Goal: Task Accomplishment & Management: Manage account settings

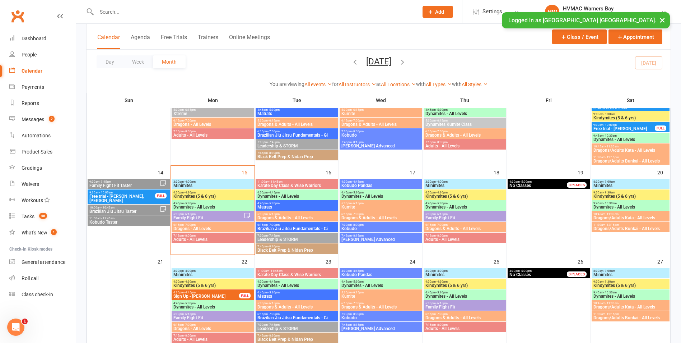
click at [226, 182] on span "3:30pm - 4:00pm" at bounding box center [212, 181] width 79 height 3
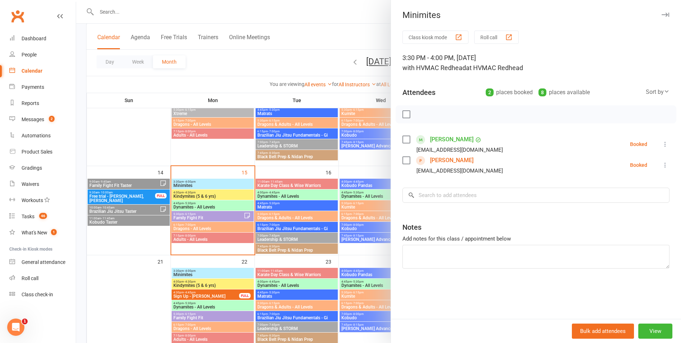
click at [217, 194] on div at bounding box center [378, 171] width 605 height 343
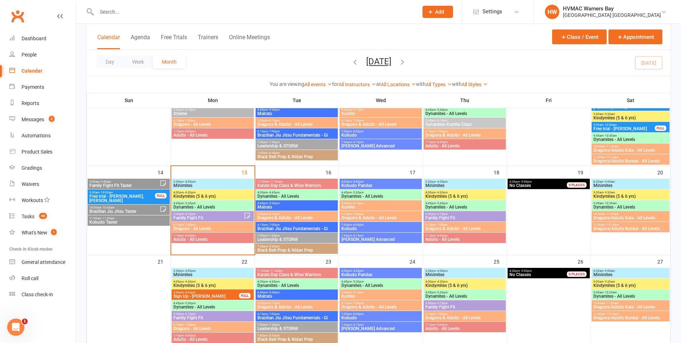
click at [217, 194] on span "Kindymites (5 & 6 yrs)" at bounding box center [212, 196] width 79 height 4
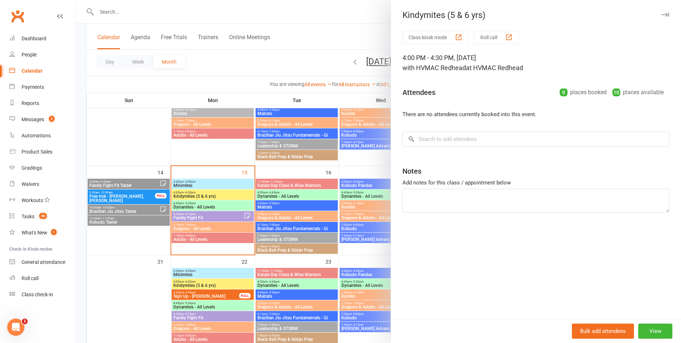
click at [217, 194] on div at bounding box center [378, 171] width 605 height 343
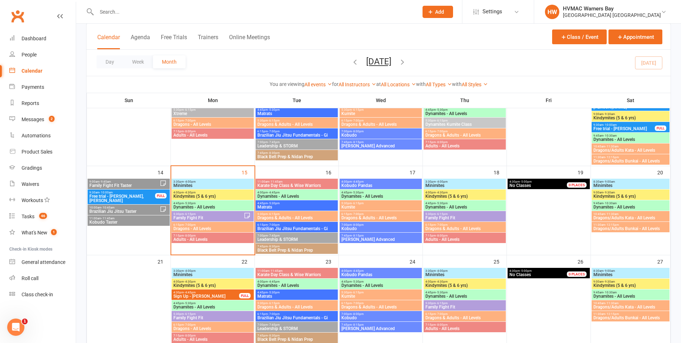
click at [212, 185] on span "Minimites" at bounding box center [212, 185] width 79 height 4
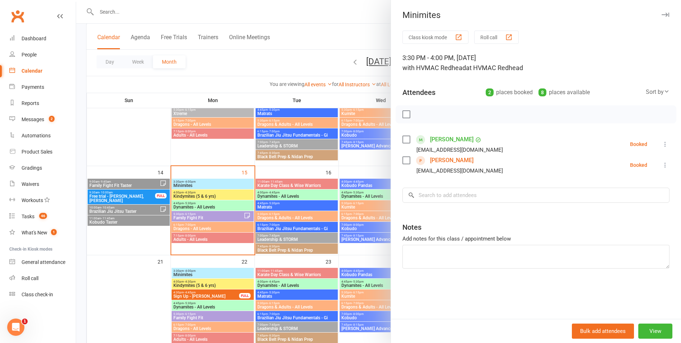
click at [212, 185] on div at bounding box center [378, 171] width 605 height 343
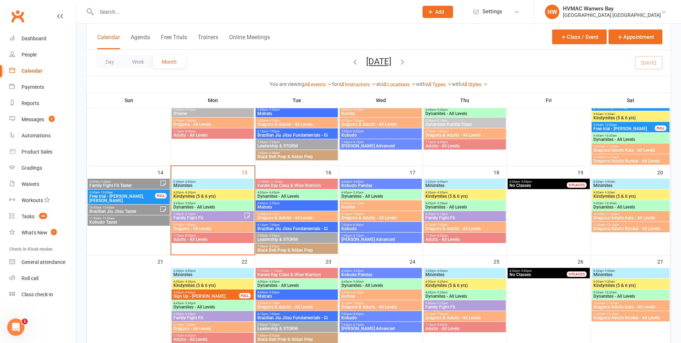
click at [204, 194] on span "Kindymites (5 & 6 yrs)" at bounding box center [212, 196] width 79 height 4
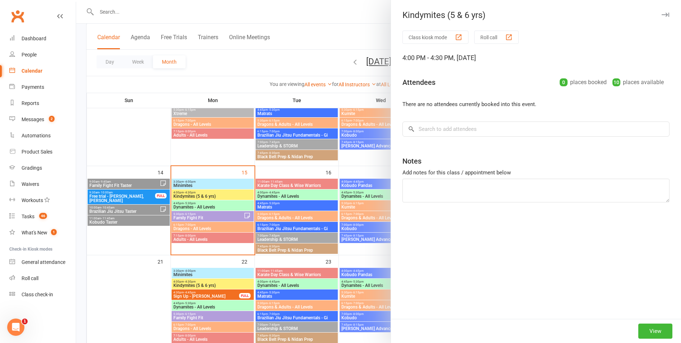
click at [205, 199] on div at bounding box center [378, 171] width 605 height 343
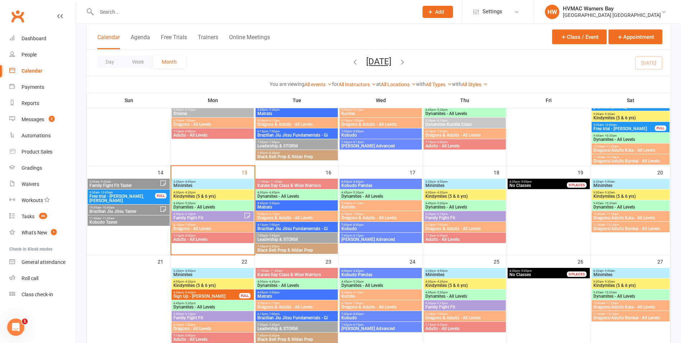
click at [206, 203] on span "4:45pm - 5:30pm" at bounding box center [212, 202] width 79 height 3
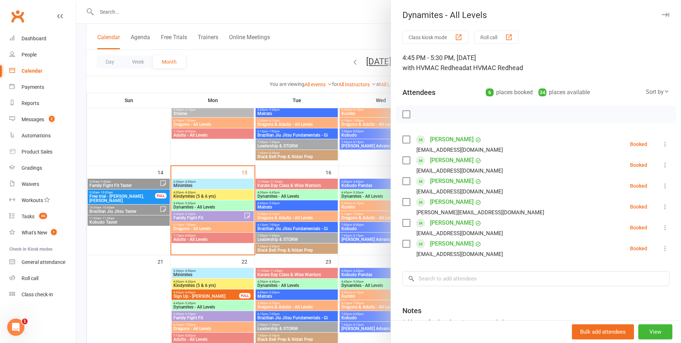
click at [208, 206] on div at bounding box center [378, 171] width 605 height 343
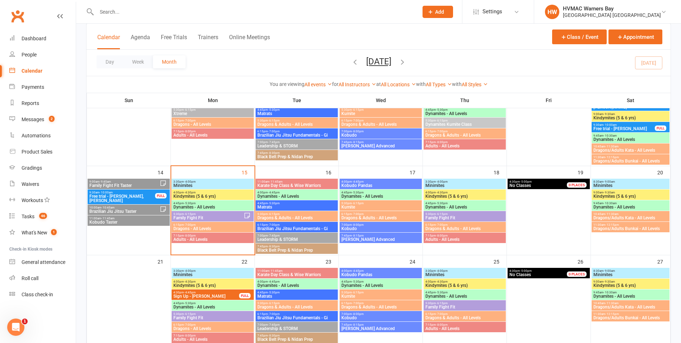
click at [234, 214] on span "5:30pm - 6:15pm" at bounding box center [208, 213] width 71 height 3
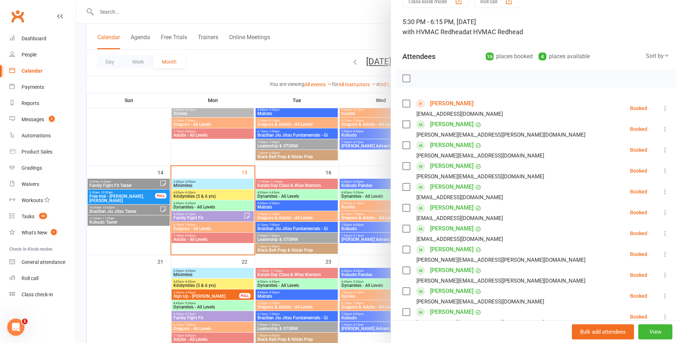
scroll to position [180, 0]
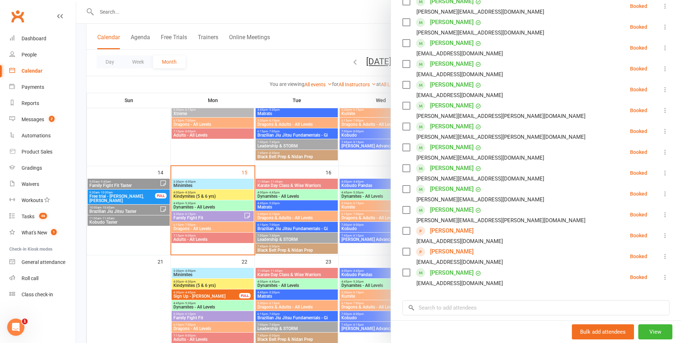
click at [450, 272] on link "Theo Vaguez" at bounding box center [451, 272] width 43 height 11
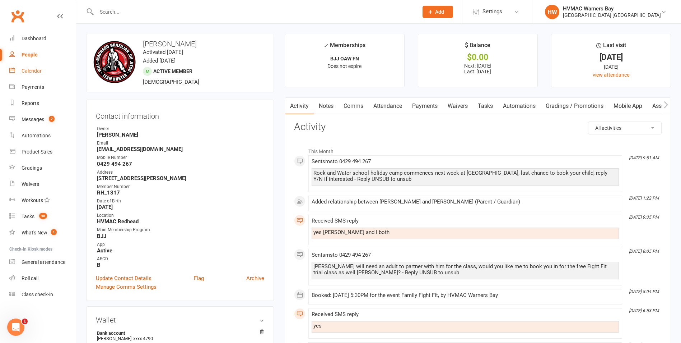
click at [43, 64] on link "Calendar" at bounding box center [42, 71] width 66 height 16
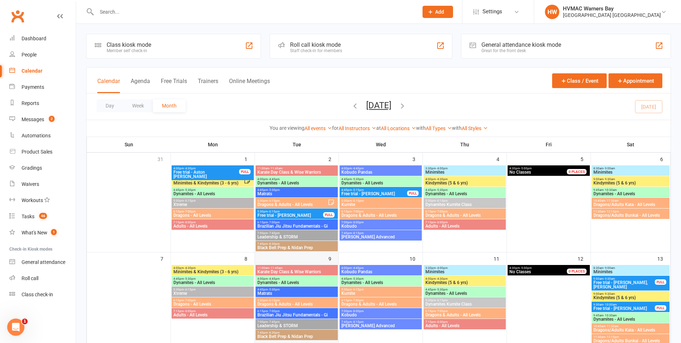
scroll to position [180, 0]
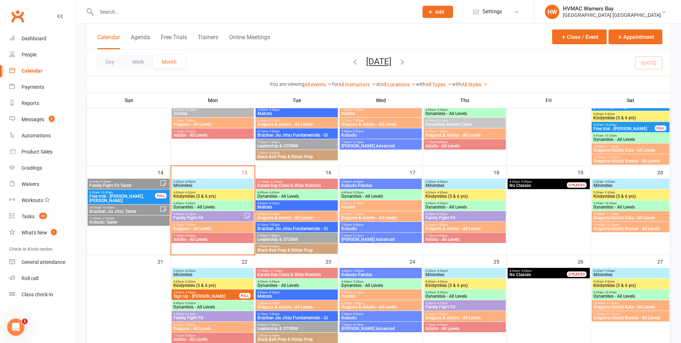
click at [219, 213] on span "5:30pm - 6:15pm" at bounding box center [208, 213] width 71 height 3
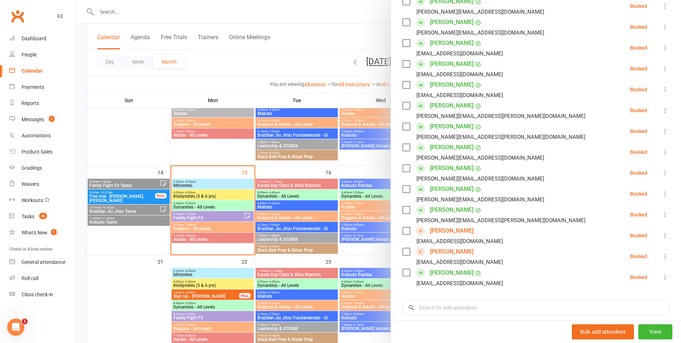
scroll to position [0, 0]
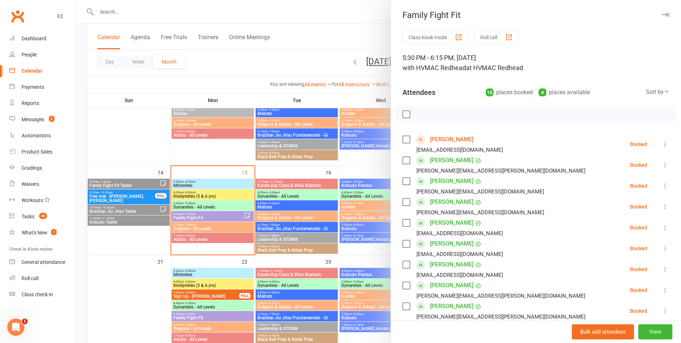
click at [455, 140] on link "Kim Coughtrie" at bounding box center [451, 139] width 43 height 11
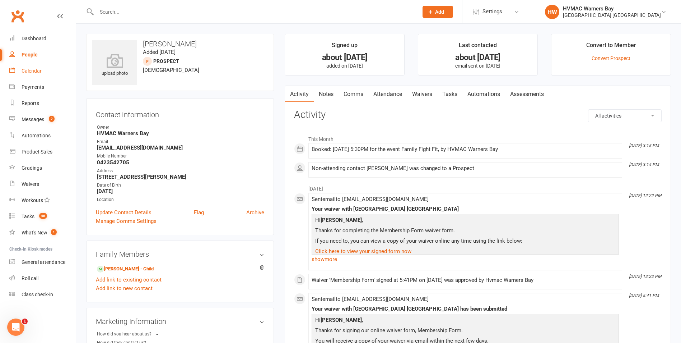
click at [31, 71] on div "Calendar" at bounding box center [32, 71] width 20 height 6
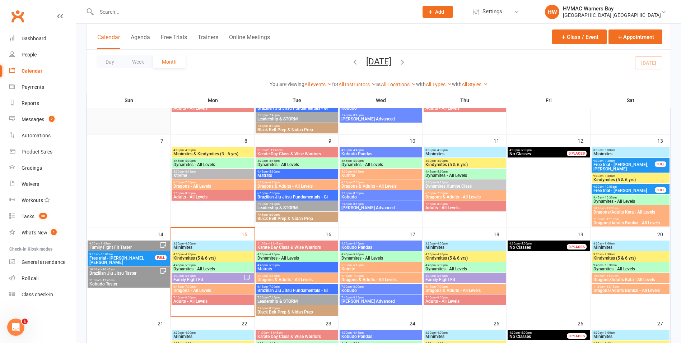
scroll to position [180, 0]
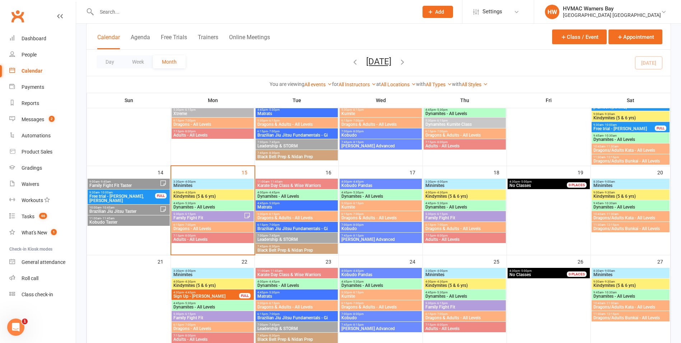
click at [144, 193] on span "9:30am - 10:00am" at bounding box center [122, 192] width 66 height 3
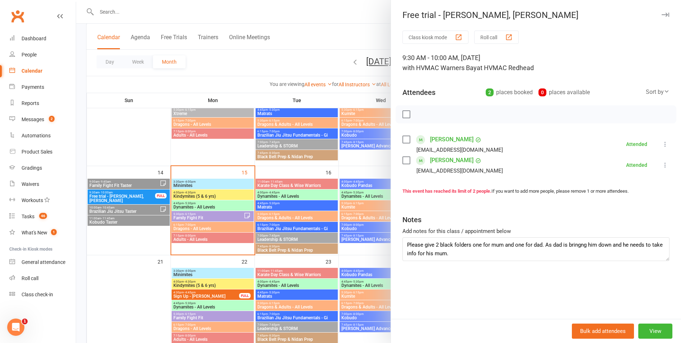
click at [141, 194] on div at bounding box center [378, 171] width 605 height 343
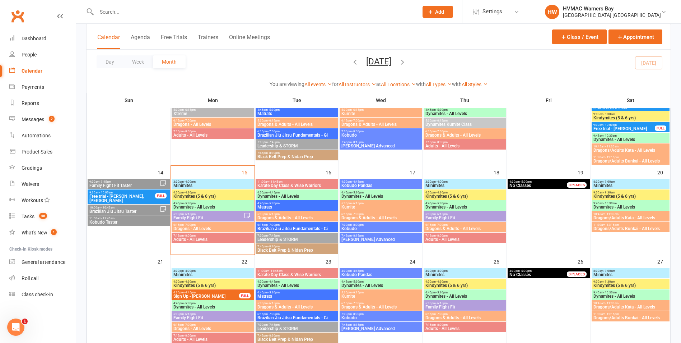
click at [141, 219] on span "11:00am - 11:45am" at bounding box center [128, 218] width 79 height 3
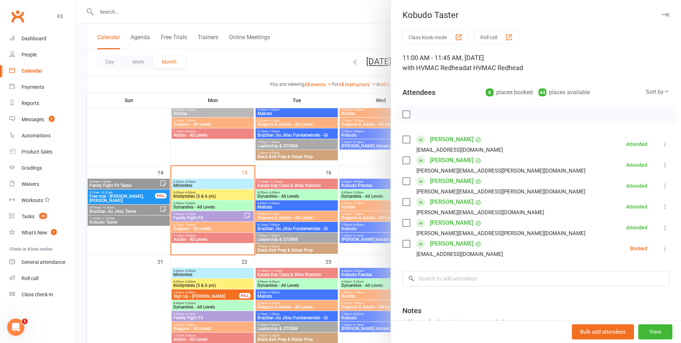
click at [403, 245] on label at bounding box center [406, 243] width 7 height 7
click at [465, 116] on icon "button" at bounding box center [468, 114] width 6 height 6
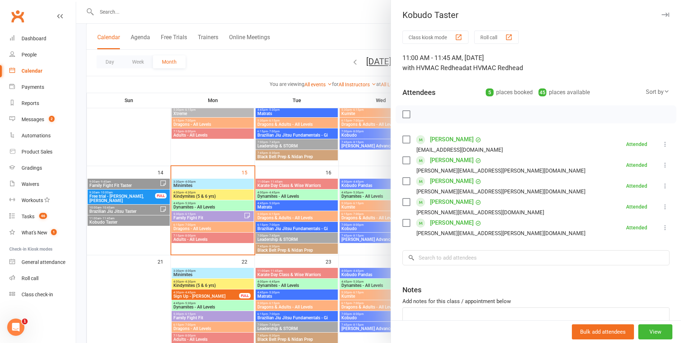
click at [298, 226] on div at bounding box center [378, 171] width 605 height 343
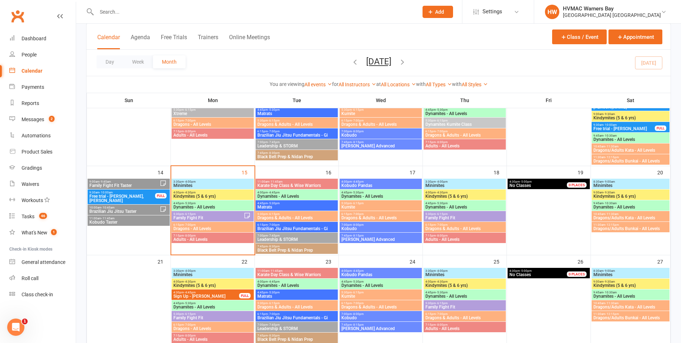
click at [195, 228] on span "Dragons - All Levels" at bounding box center [212, 228] width 79 height 4
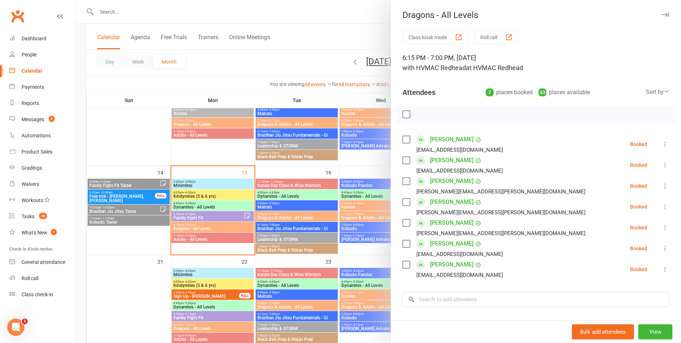
click at [198, 229] on div at bounding box center [378, 171] width 605 height 343
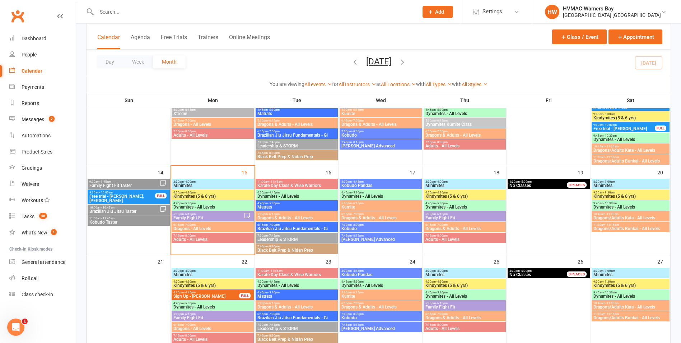
click at [238, 239] on span "Adults - All Levels" at bounding box center [212, 239] width 79 height 4
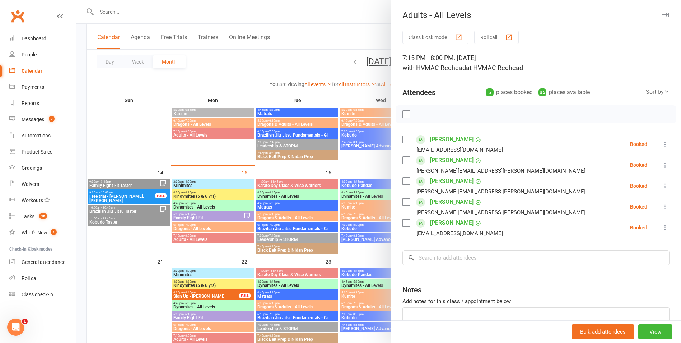
click at [240, 239] on div at bounding box center [378, 171] width 605 height 343
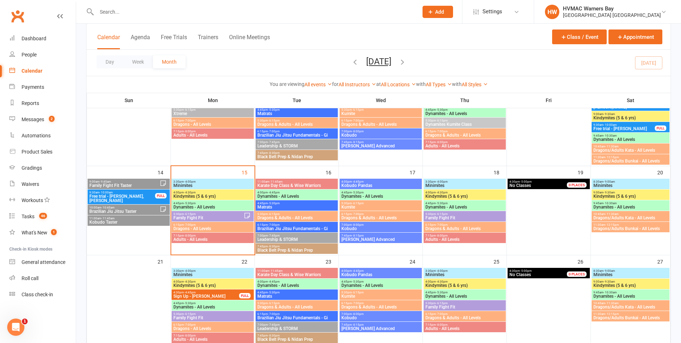
click at [227, 207] on span "Dynamites - All Levels" at bounding box center [212, 207] width 79 height 4
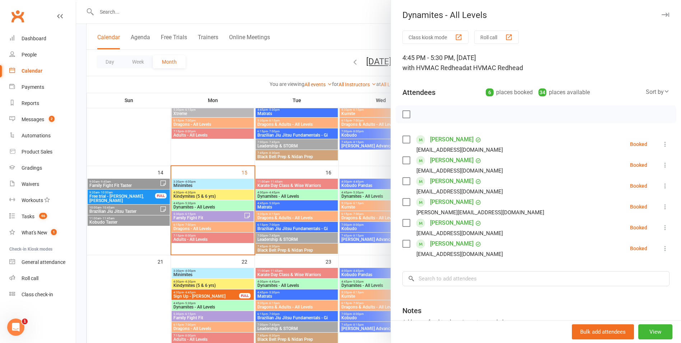
click at [446, 179] on link "Riley Coull" at bounding box center [451, 180] width 43 height 11
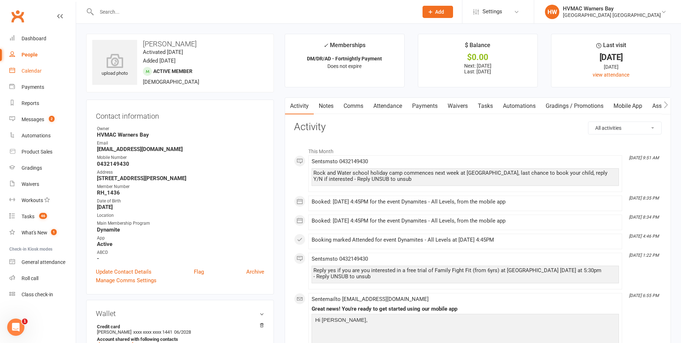
click at [37, 67] on link "Calendar" at bounding box center [42, 71] width 66 height 16
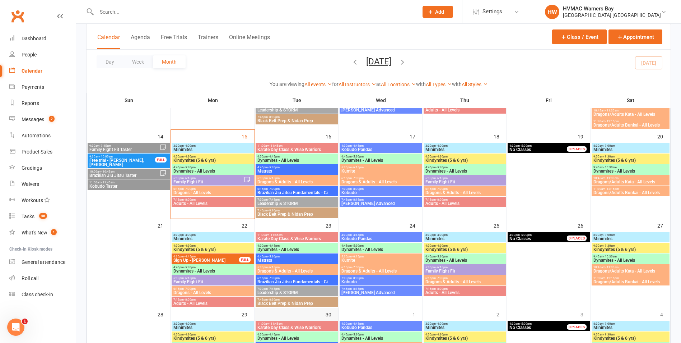
scroll to position [108, 0]
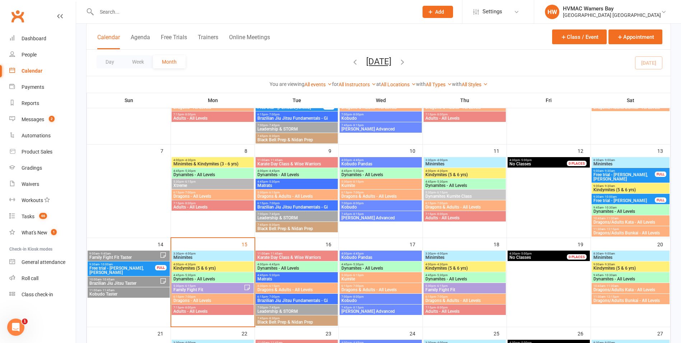
click at [606, 208] on span "- 10:30am" at bounding box center [610, 207] width 13 height 3
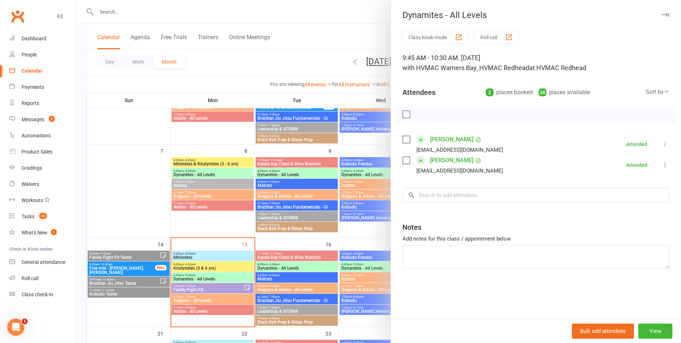
click at [340, 207] on div at bounding box center [378, 171] width 605 height 343
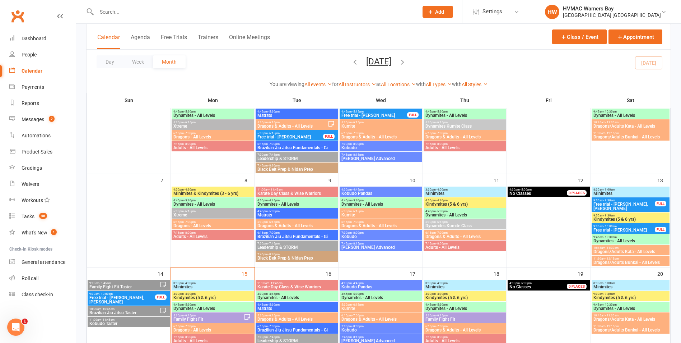
scroll to position [36, 0]
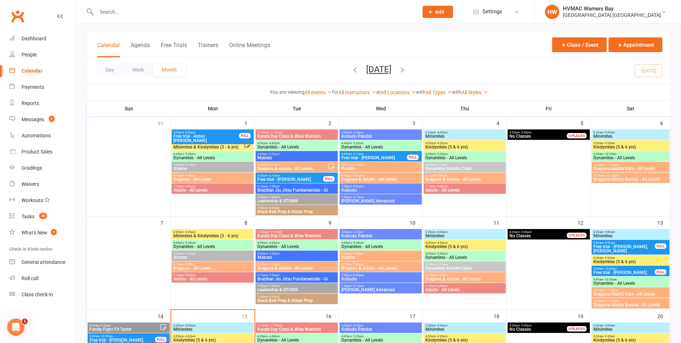
click at [396, 156] on div "4:45pm - 5:15pm Free trial - Riley Coull FULL" at bounding box center [381, 156] width 82 height 10
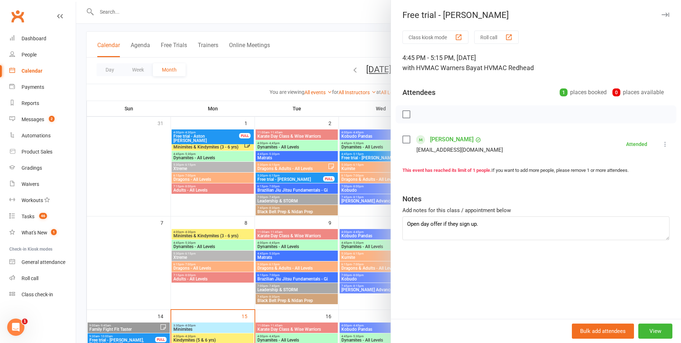
click at [361, 210] on div at bounding box center [378, 171] width 605 height 343
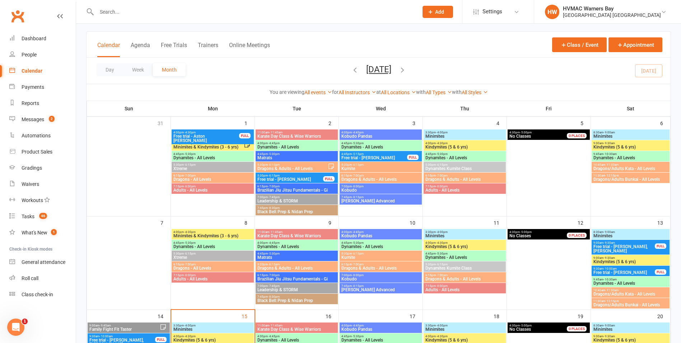
click at [444, 156] on span "Dynamites - All Levels" at bounding box center [464, 158] width 79 height 4
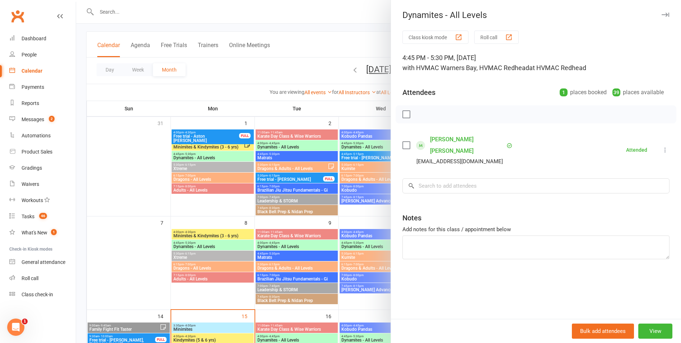
click at [361, 196] on div at bounding box center [378, 171] width 605 height 343
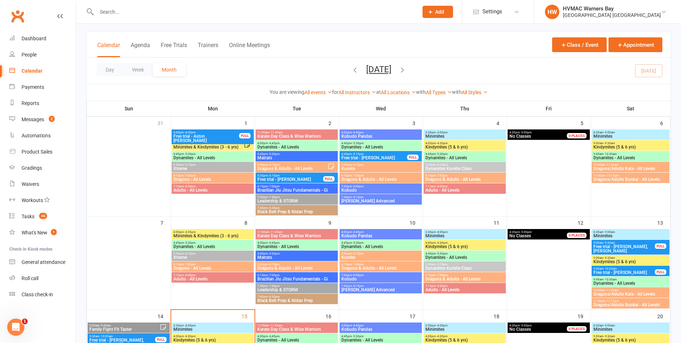
click at [626, 155] on span "9:45am - 10:30am" at bounding box center [630, 153] width 75 height 3
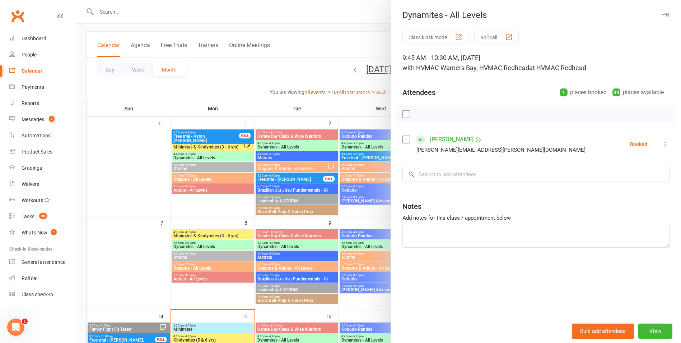
click at [382, 198] on div at bounding box center [378, 171] width 605 height 343
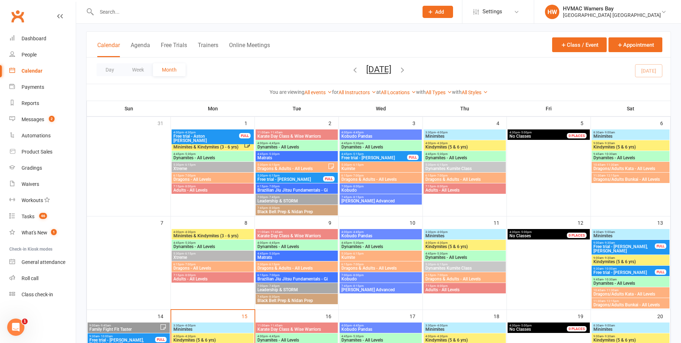
drag, startPoint x: 607, startPoint y: 156, endPoint x: 607, endPoint y: 160, distance: 4.0
click at [607, 159] on span "Dynamites - All Levels" at bounding box center [630, 158] width 75 height 4
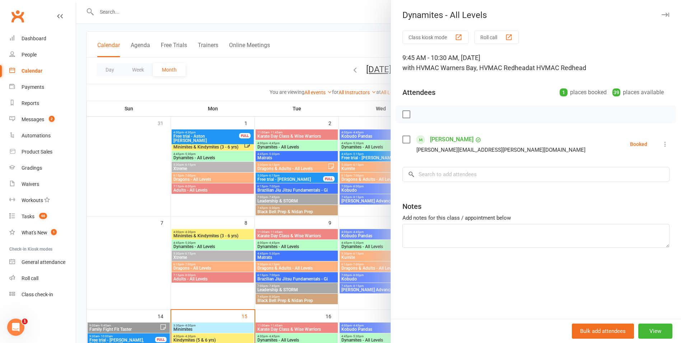
click at [357, 217] on div at bounding box center [378, 171] width 605 height 343
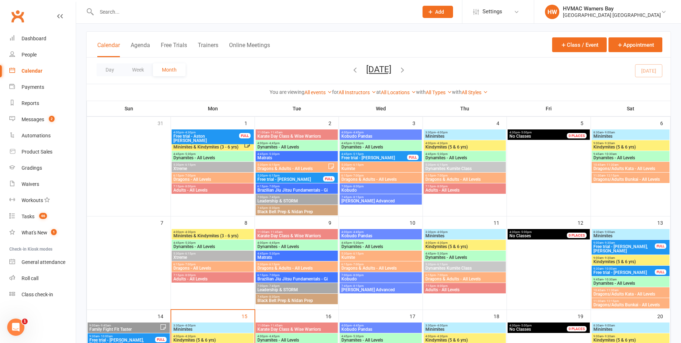
click at [231, 246] on span "Dynamites - All Levels" at bounding box center [212, 246] width 79 height 4
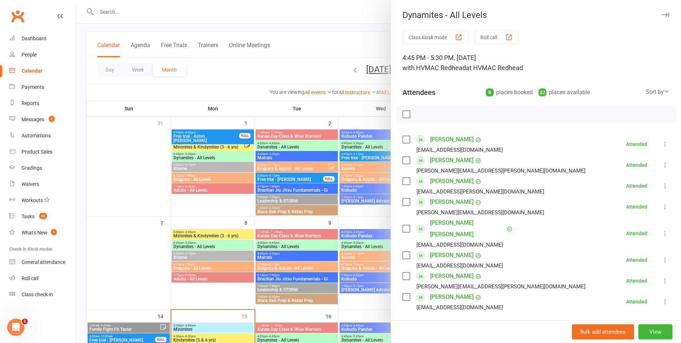
click at [231, 245] on div at bounding box center [378, 171] width 605 height 343
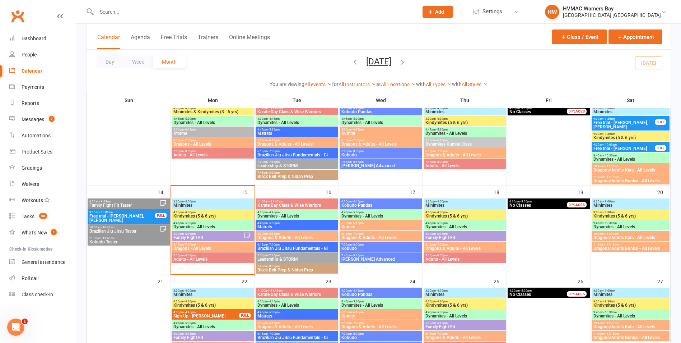
scroll to position [180, 0]
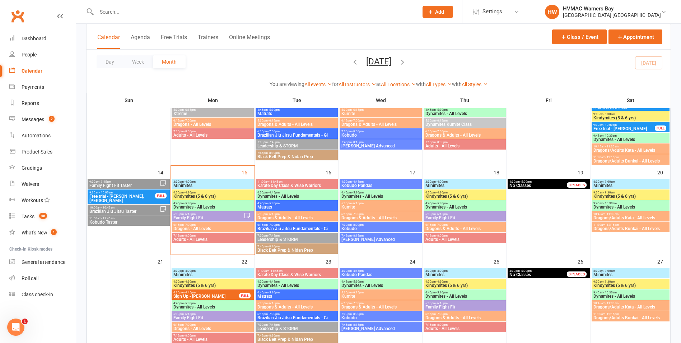
click at [235, 205] on span "Dynamites - All Levels" at bounding box center [212, 207] width 79 height 4
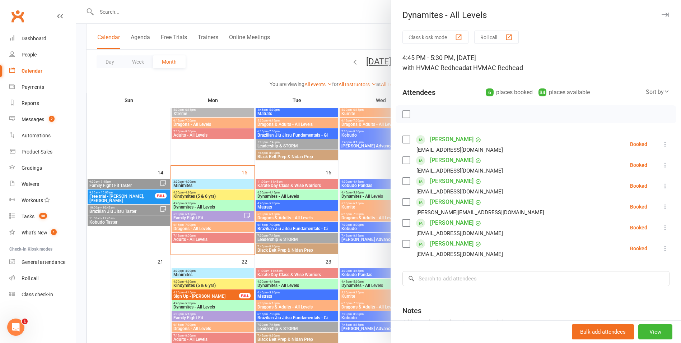
click at [235, 205] on div at bounding box center [378, 171] width 605 height 343
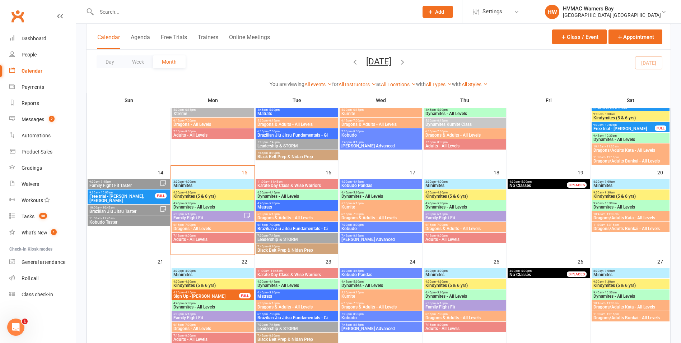
click at [230, 194] on span "Kindymites (5 & 6 yrs)" at bounding box center [212, 196] width 79 height 4
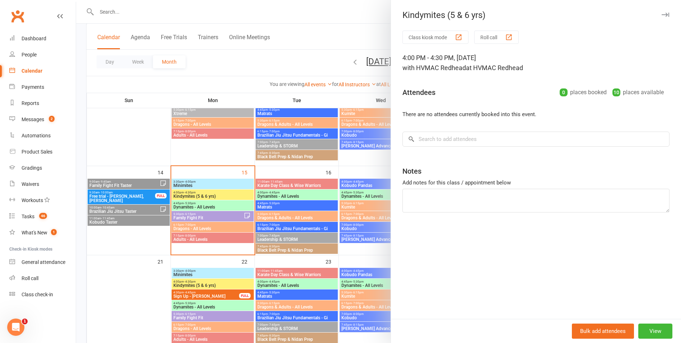
click at [230, 194] on div at bounding box center [378, 171] width 605 height 343
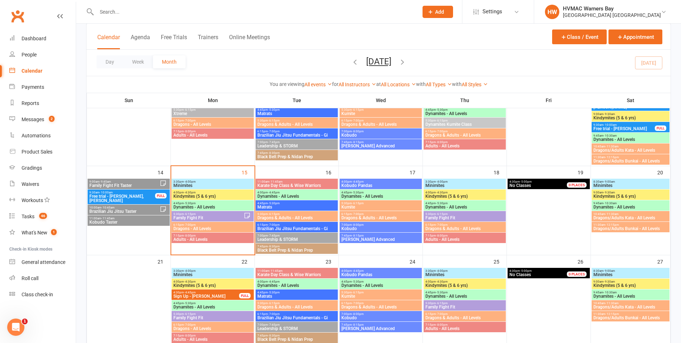
click at [226, 183] on span "Minimites" at bounding box center [212, 185] width 79 height 4
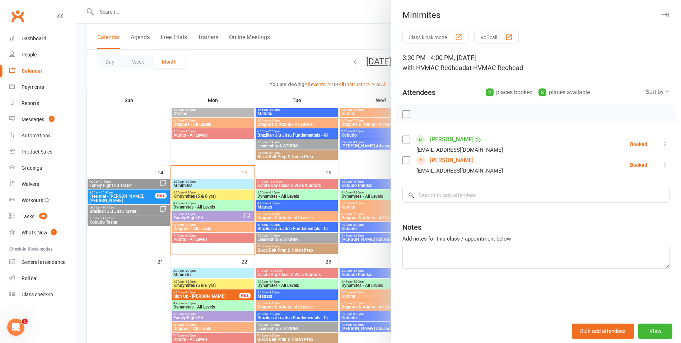
click at [226, 183] on div at bounding box center [378, 171] width 605 height 343
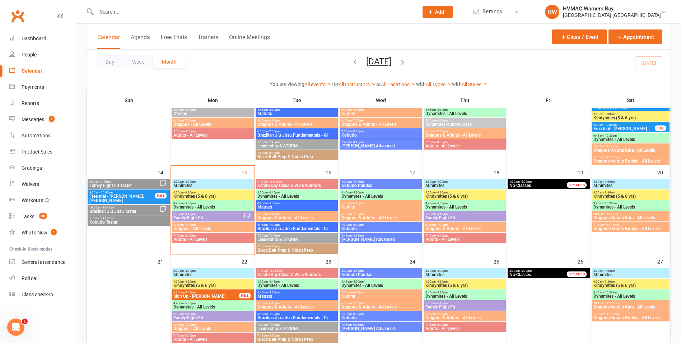
click at [228, 196] on span "Kindymites (5 & 6 yrs)" at bounding box center [212, 196] width 79 height 4
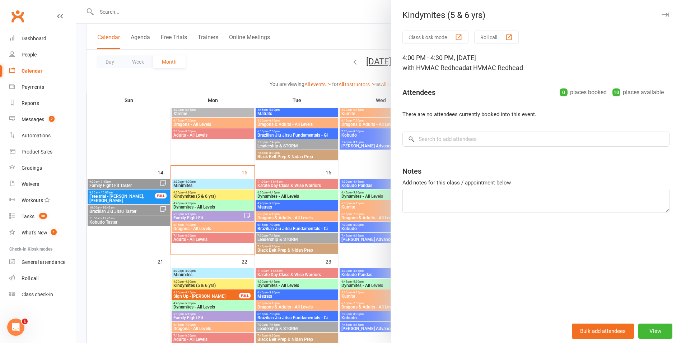
click at [346, 250] on div at bounding box center [378, 171] width 605 height 343
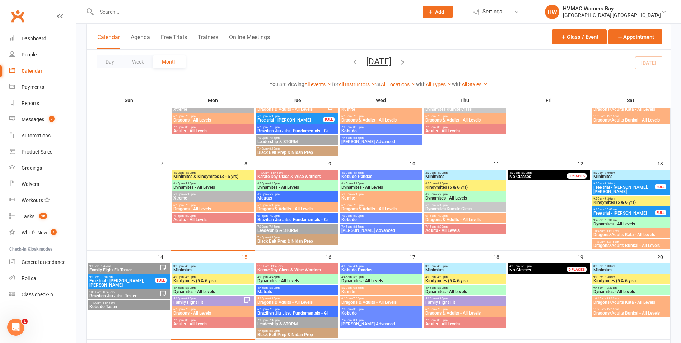
scroll to position [108, 0]
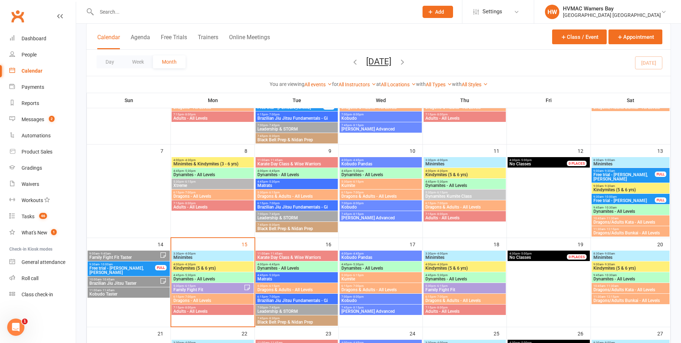
click at [436, 252] on span "- 4:00pm" at bounding box center [442, 253] width 12 height 3
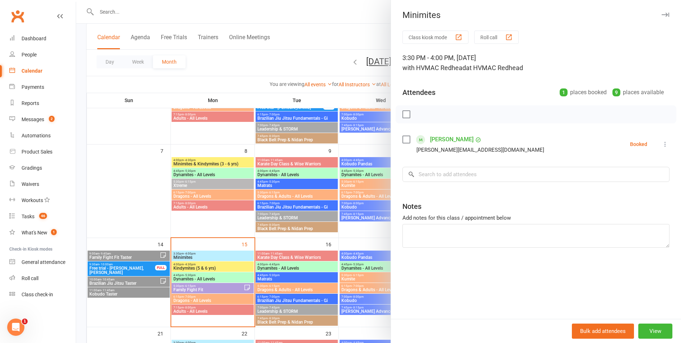
click at [347, 267] on div at bounding box center [378, 171] width 605 height 343
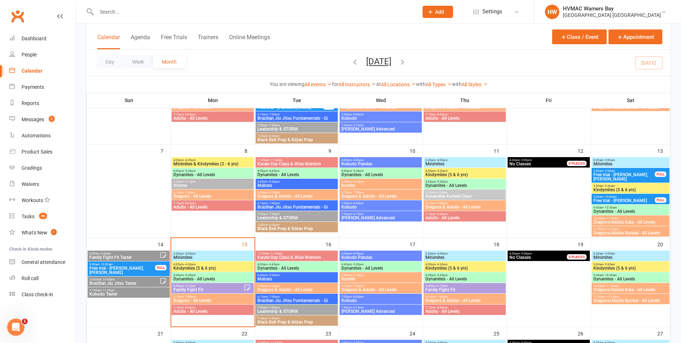
click at [442, 266] on span "Kindymites (5 & 6 yrs)" at bounding box center [464, 268] width 79 height 4
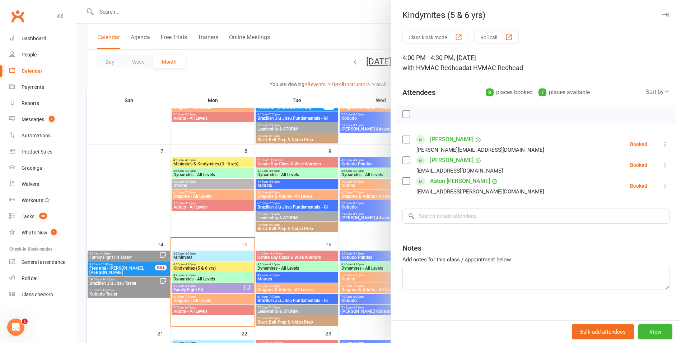
click at [357, 278] on div at bounding box center [378, 171] width 605 height 343
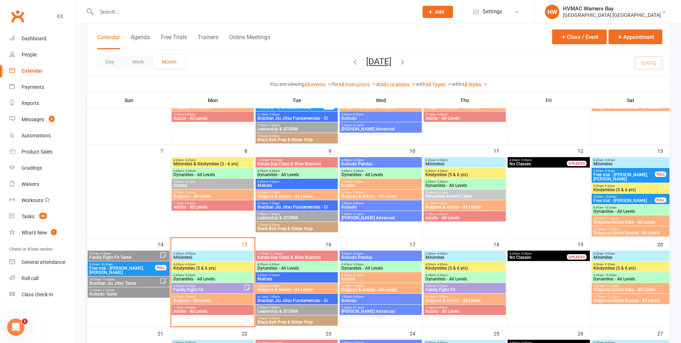
click at [446, 265] on span "- 4:30pm" at bounding box center [442, 264] width 12 height 3
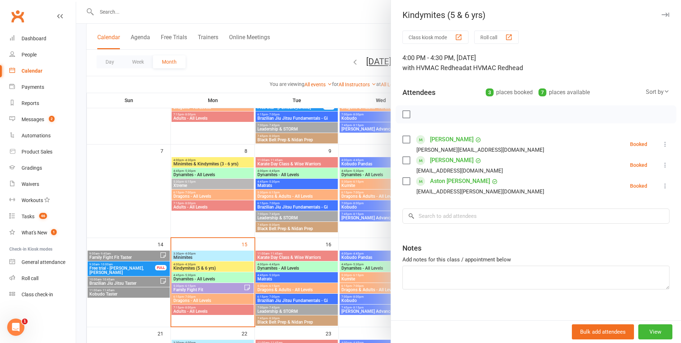
drag, startPoint x: 346, startPoint y: 284, endPoint x: 321, endPoint y: 277, distance: 25.8
click at [344, 284] on div at bounding box center [378, 171] width 605 height 343
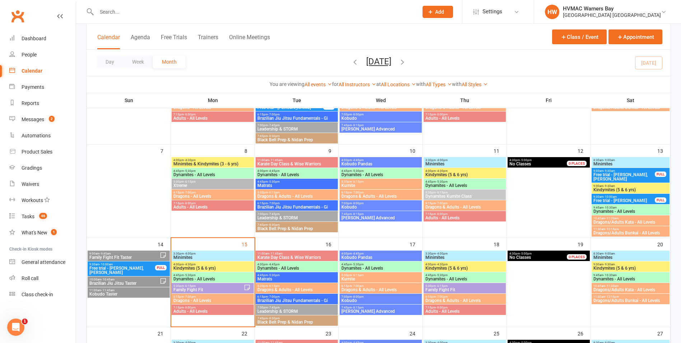
click at [236, 161] on span "4:00pm - 4:30pm" at bounding box center [212, 159] width 79 height 3
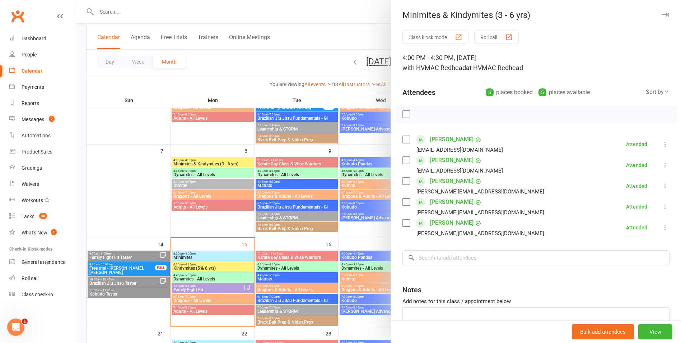
click at [238, 165] on div at bounding box center [378, 171] width 605 height 343
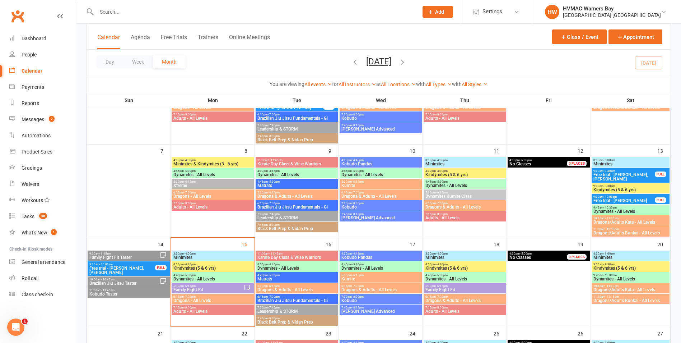
click at [230, 255] on span "Minimites" at bounding box center [212, 257] width 79 height 4
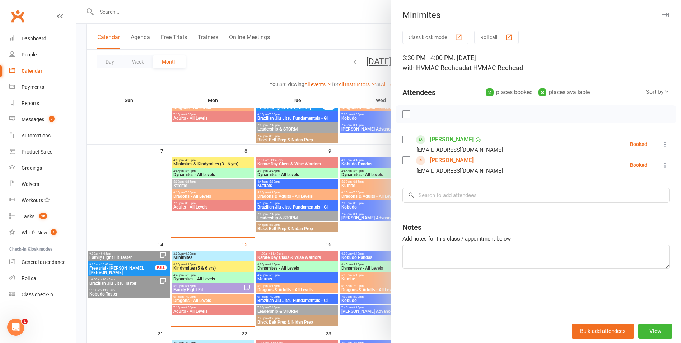
click at [231, 254] on div at bounding box center [378, 171] width 605 height 343
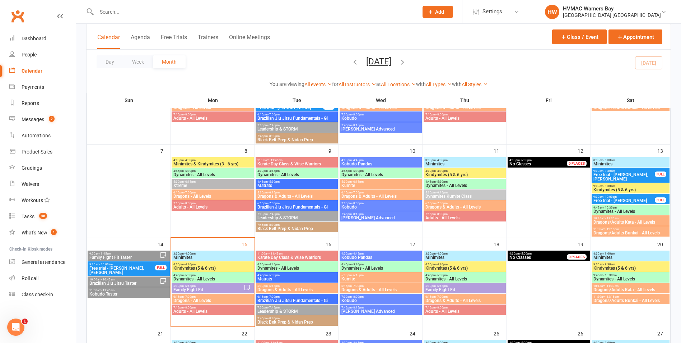
click at [213, 255] on div "3:30pm - 4:00pm Minimites" at bounding box center [213, 255] width 82 height 10
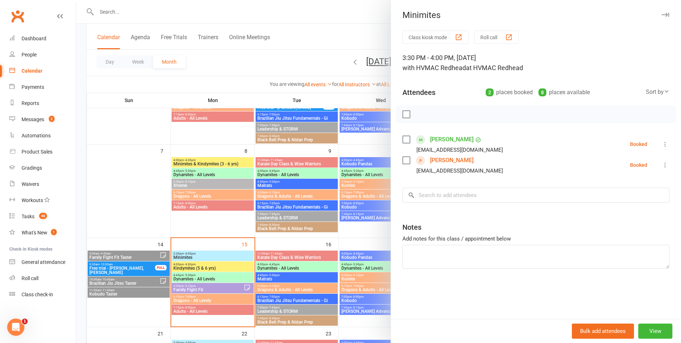
click at [403, 115] on label at bounding box center [406, 114] width 7 height 7
click at [434, 113] on icon "button" at bounding box center [438, 114] width 8 height 8
click at [444, 158] on link "Oliver Oneill" at bounding box center [451, 159] width 43 height 11
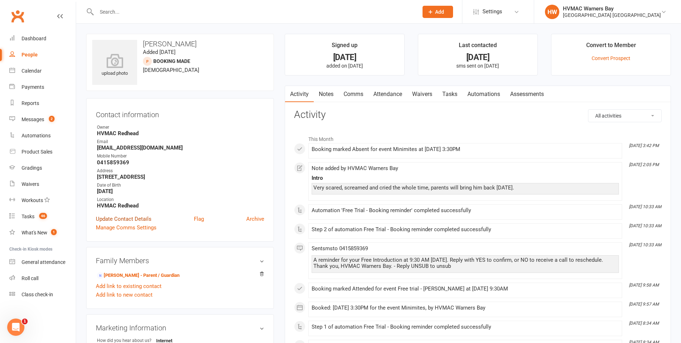
click at [136, 223] on link "Update Contact Details" at bounding box center [124, 218] width 56 height 9
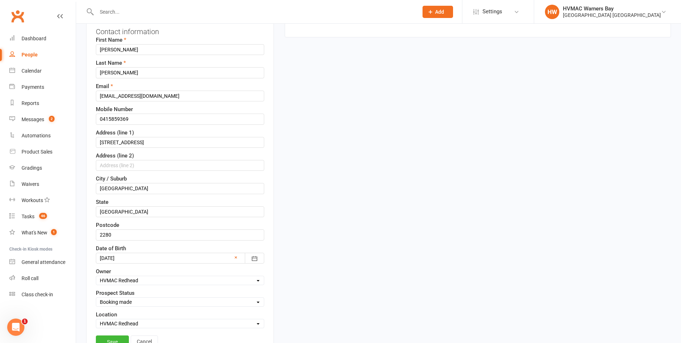
scroll to position [142, 0]
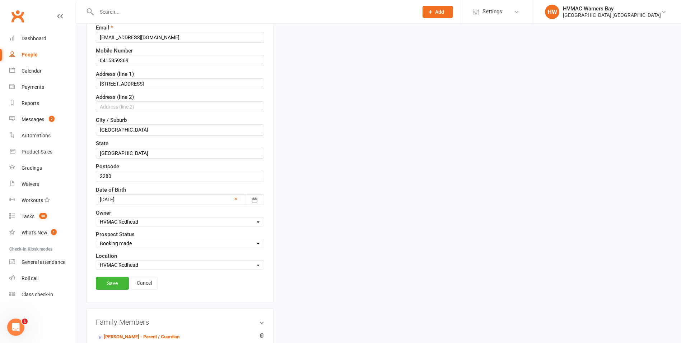
click at [136, 245] on select "Select Initial Contact Booking made Booking confirmed No contact - LM/Email Att…" at bounding box center [180, 243] width 168 height 8
select select "Follow-up Call required"
click at [96, 240] on select "Select Initial Contact Booking made Booking confirmed No contact - LM/Email Att…" at bounding box center [180, 243] width 168 height 8
click at [120, 286] on link "Save" at bounding box center [112, 283] width 33 height 13
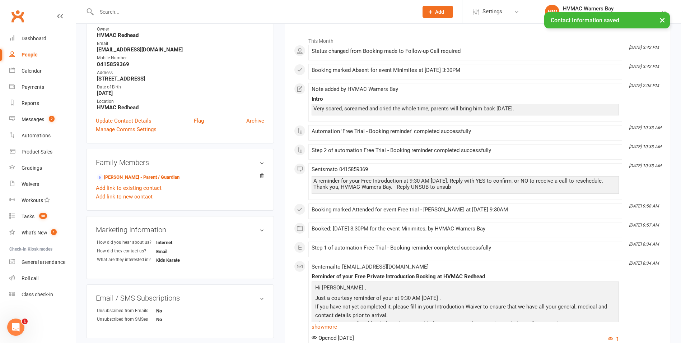
scroll to position [0, 0]
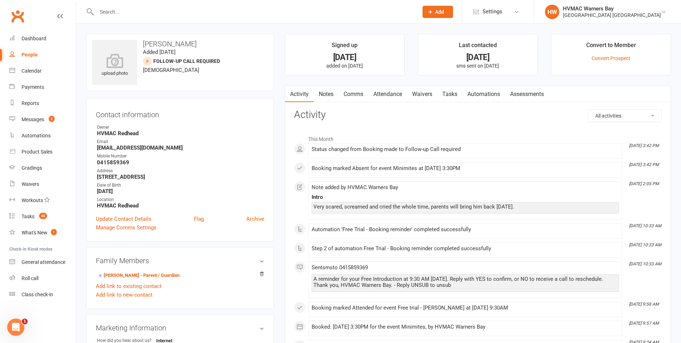
click at [452, 94] on link "Tasks" at bounding box center [449, 94] width 25 height 17
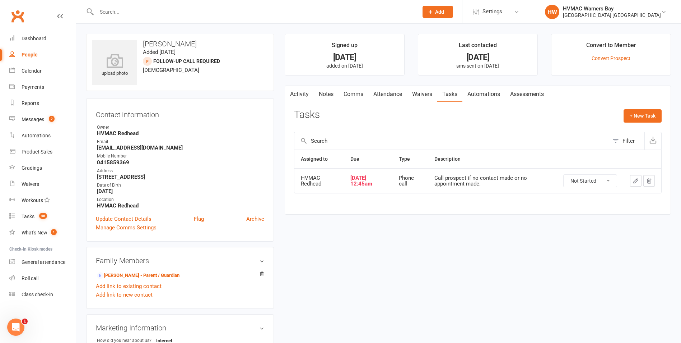
click at [633, 178] on icon "button" at bounding box center [636, 180] width 6 height 6
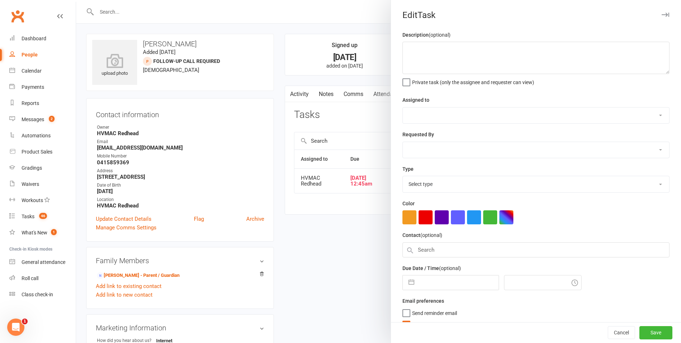
type textarea "Call prospect if no contact made or no appointment made."
select select "42855"
type input "13 Sep 2025"
type input "12:45am"
select select "18218"
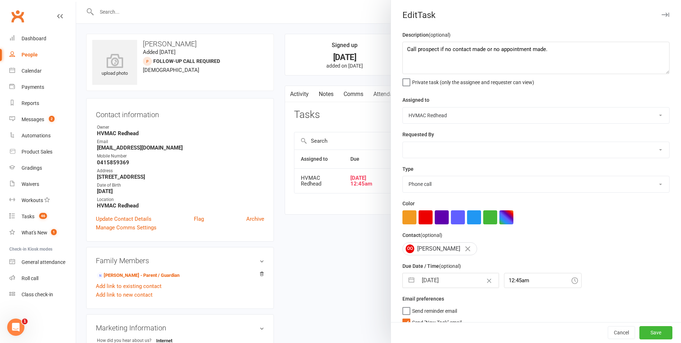
click at [442, 118] on select "HVMAC Redhead Kelie Fisher Kaia Hayes Lesley Talbut HVMAC Warners Bay Neve Elli…" at bounding box center [536, 115] width 266 height 16
select select "42939"
click at [403, 108] on select "HVMAC Redhead Kelie Fisher Kaia Hayes Lesley Talbut HVMAC Warners Bay Neve Elli…" at bounding box center [536, 115] width 266 height 16
click at [652, 331] on button "Save" at bounding box center [656, 332] width 33 height 13
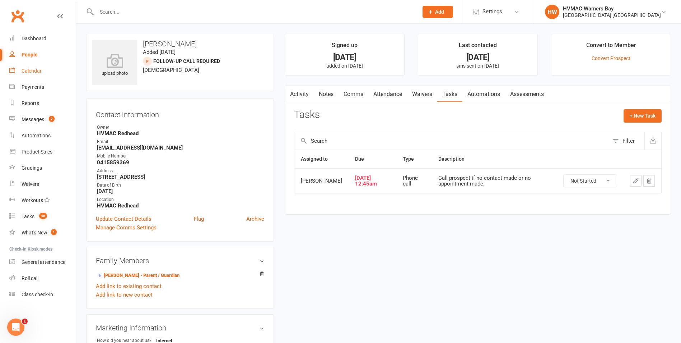
click at [28, 67] on link "Calendar" at bounding box center [42, 71] width 66 height 16
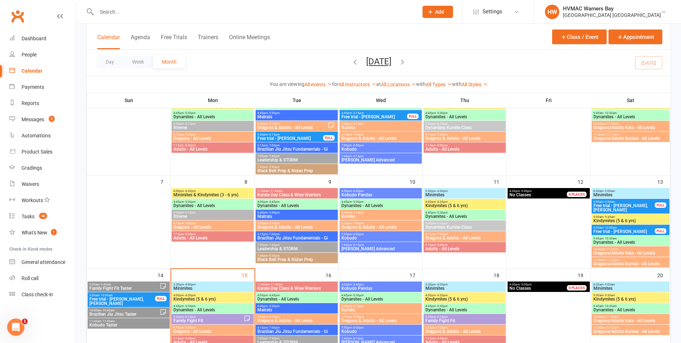
scroll to position [144, 0]
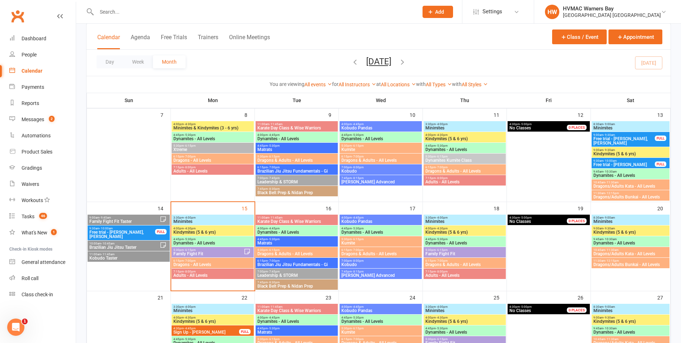
click at [203, 252] on span "Family Fight Fit" at bounding box center [208, 253] width 71 height 4
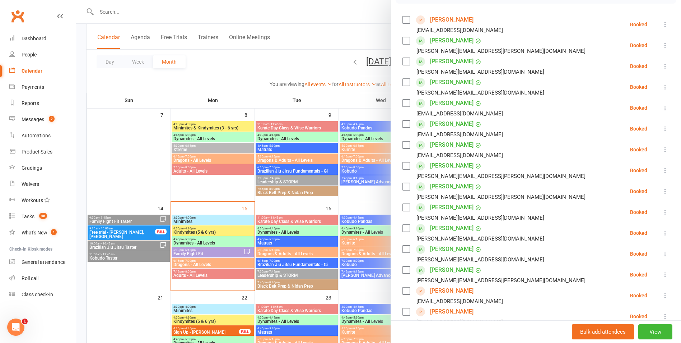
scroll to position [108, 0]
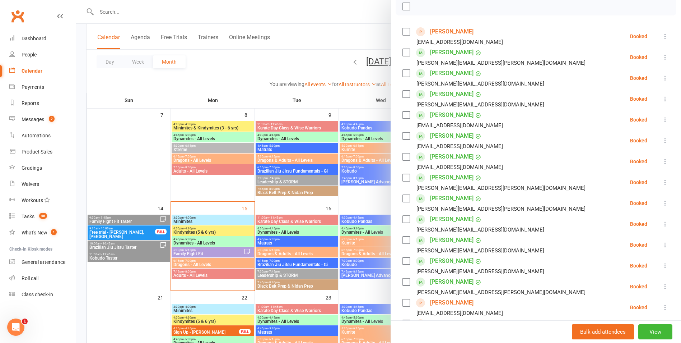
click at [444, 34] on link "Kim Coughtrie" at bounding box center [451, 31] width 43 height 11
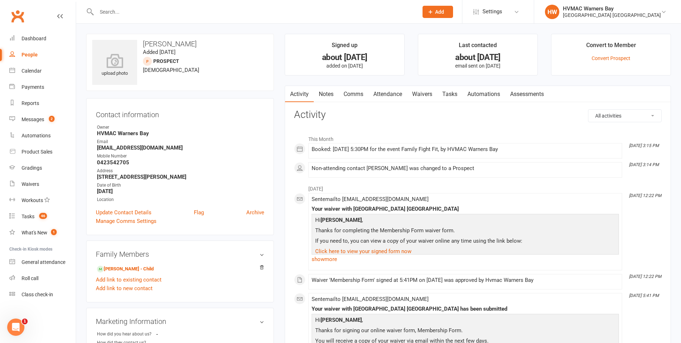
click at [421, 98] on link "Waivers" at bounding box center [422, 94] width 30 height 17
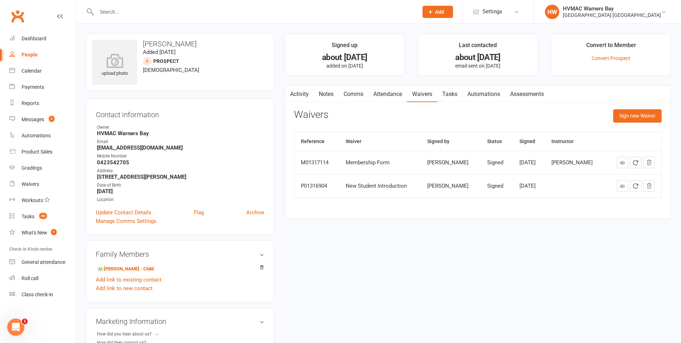
click at [333, 95] on link "Notes" at bounding box center [326, 94] width 25 height 17
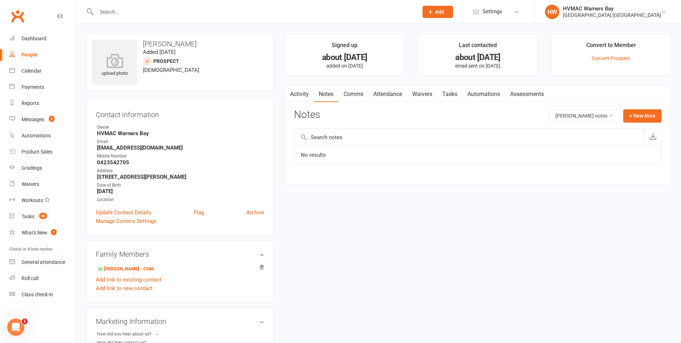
click at [435, 96] on link "Waivers" at bounding box center [422, 94] width 30 height 17
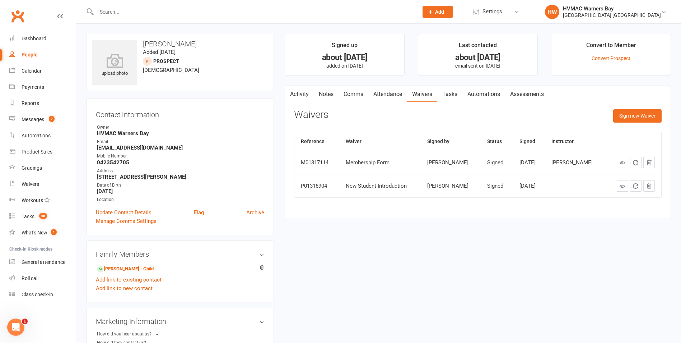
click at [624, 188] on icon at bounding box center [622, 185] width 5 height 5
click at [308, 93] on link "Activity" at bounding box center [299, 94] width 29 height 17
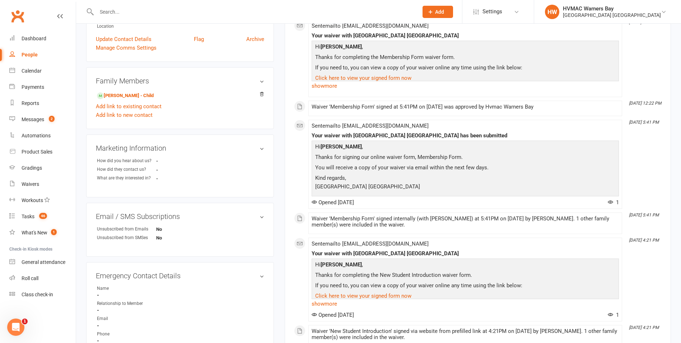
scroll to position [180, 0]
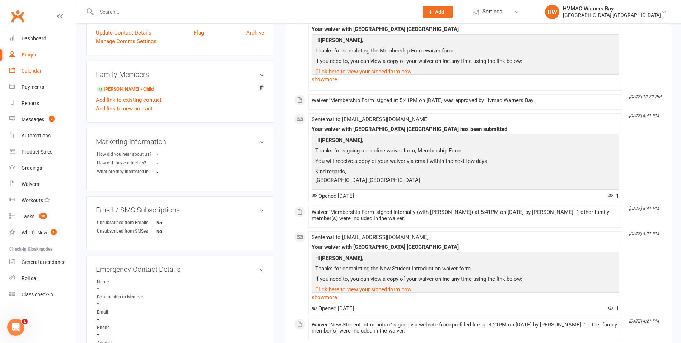
click at [38, 74] on div "Calendar" at bounding box center [32, 71] width 20 height 6
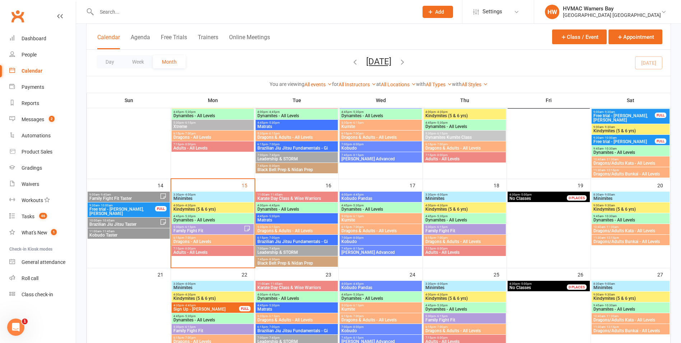
scroll to position [180, 0]
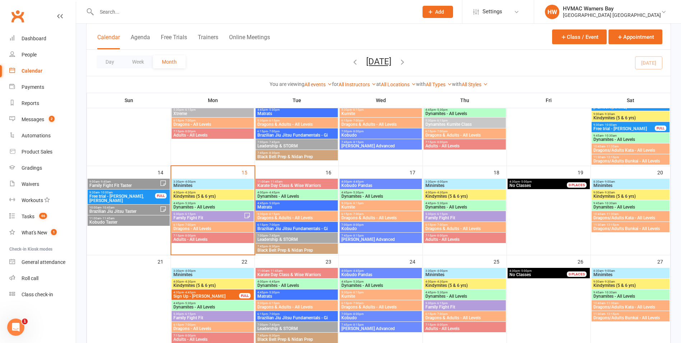
click at [200, 214] on span "5:30pm - 6:15pm" at bounding box center [208, 213] width 71 height 3
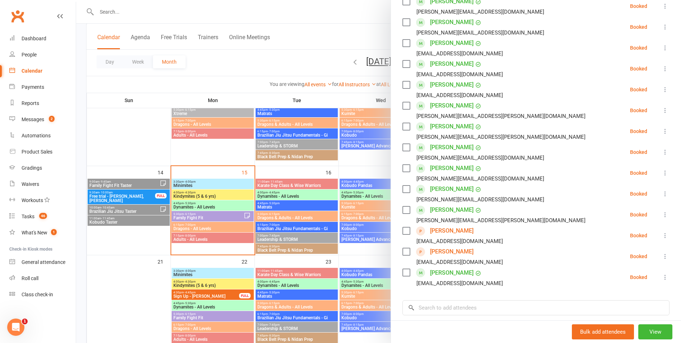
click at [440, 233] on link "Clara Vaguez" at bounding box center [451, 230] width 43 height 11
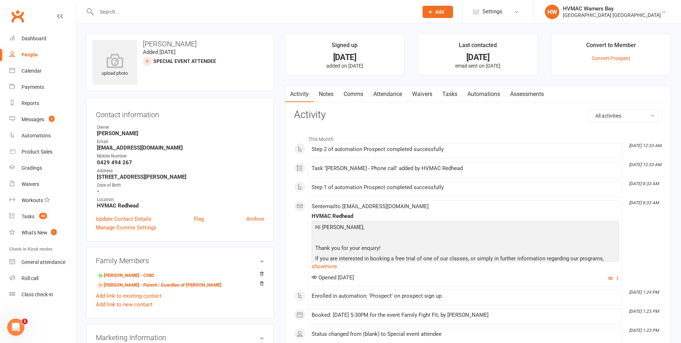
click at [431, 90] on link "Waivers" at bounding box center [422, 94] width 30 height 17
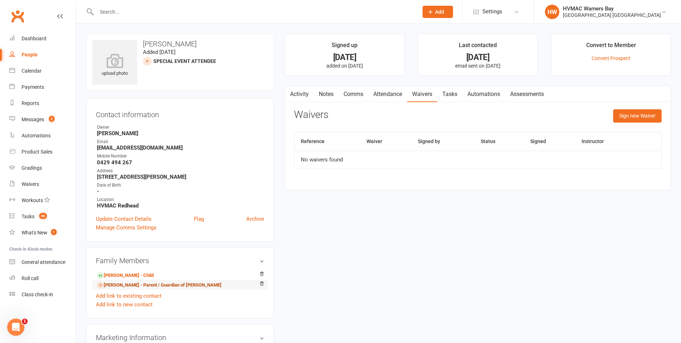
click at [129, 286] on link "Paul Vaguez - Parent / Guardian of Theo Vaguez" at bounding box center [159, 285] width 125 height 8
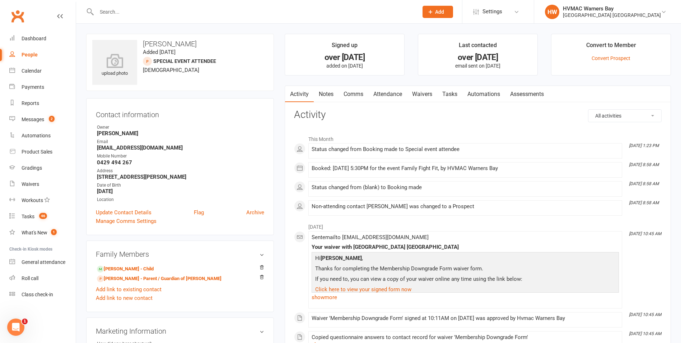
drag, startPoint x: 419, startPoint y: 90, endPoint x: 420, endPoint y: 107, distance: 17.3
click at [419, 91] on link "Waivers" at bounding box center [422, 94] width 30 height 17
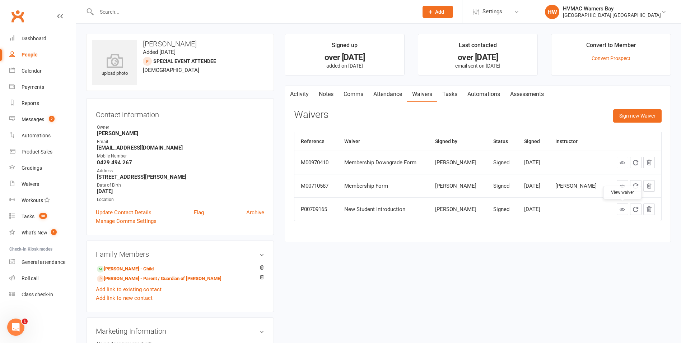
click at [621, 211] on icon at bounding box center [622, 209] width 5 height 5
click at [130, 267] on link "Theo Vaguez - Child" at bounding box center [125, 269] width 57 height 8
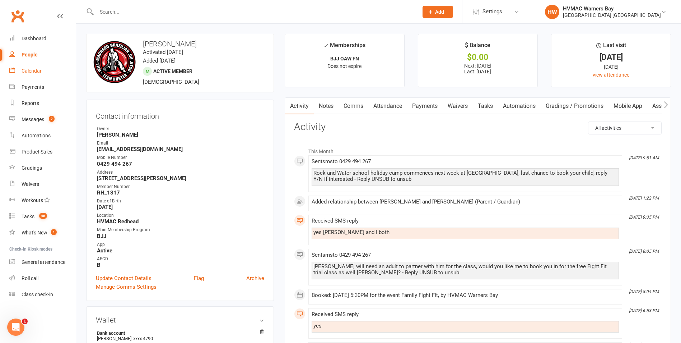
click at [34, 66] on link "Calendar" at bounding box center [42, 71] width 66 height 16
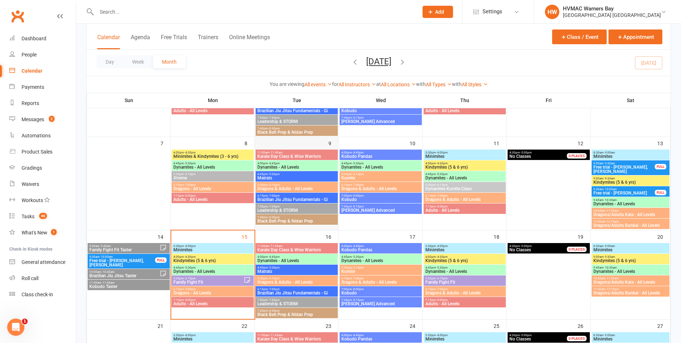
scroll to position [180, 0]
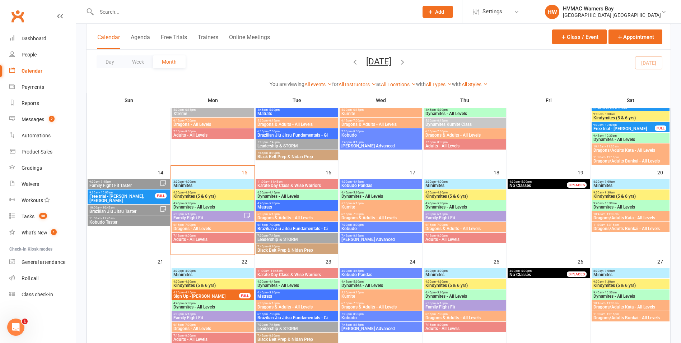
click at [205, 215] on span "Family Fight Fit" at bounding box center [208, 217] width 71 height 4
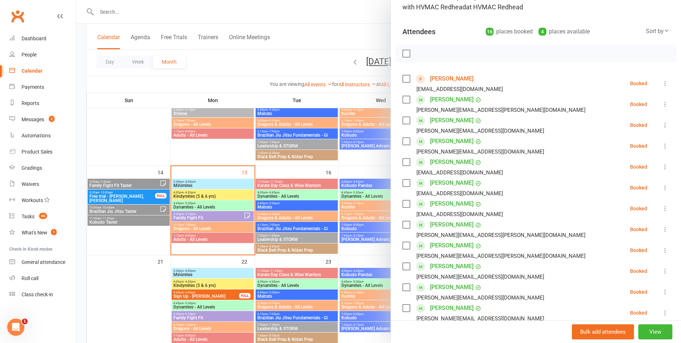
scroll to position [0, 0]
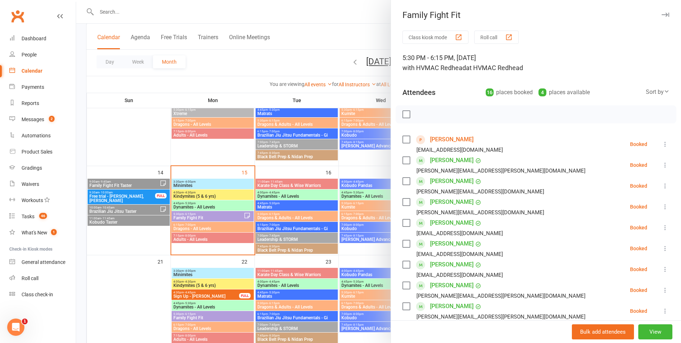
click at [250, 219] on div at bounding box center [378, 171] width 605 height 343
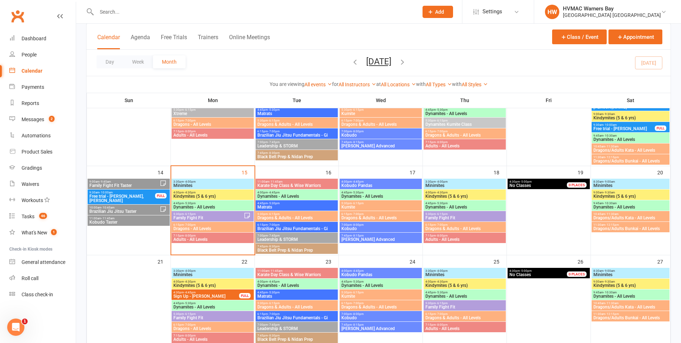
click at [217, 206] on span "Dynamites - All Levels" at bounding box center [212, 207] width 79 height 4
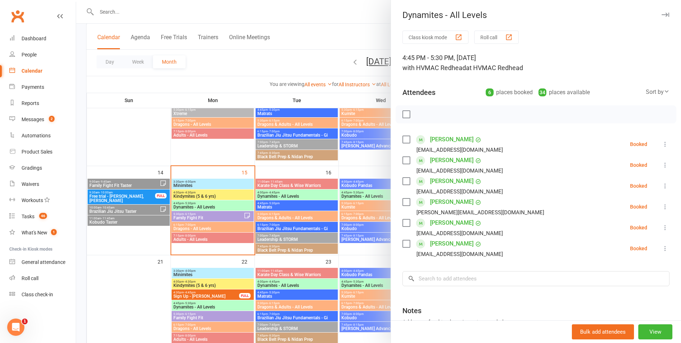
click at [217, 206] on div at bounding box center [378, 171] width 605 height 343
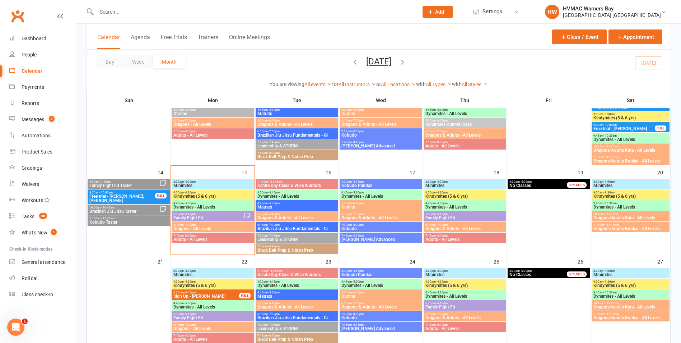
click at [217, 206] on span "Dynamites - All Levels" at bounding box center [212, 207] width 79 height 4
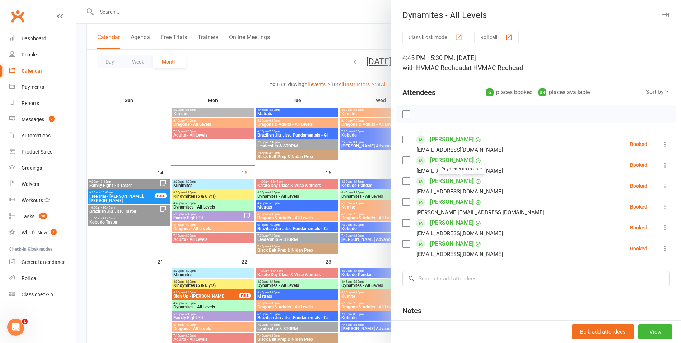
click at [452, 180] on link "Riley Coull" at bounding box center [451, 180] width 43 height 11
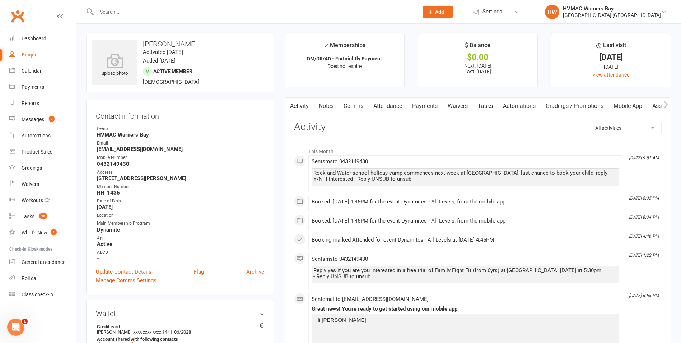
click at [325, 110] on link "Notes" at bounding box center [326, 106] width 25 height 17
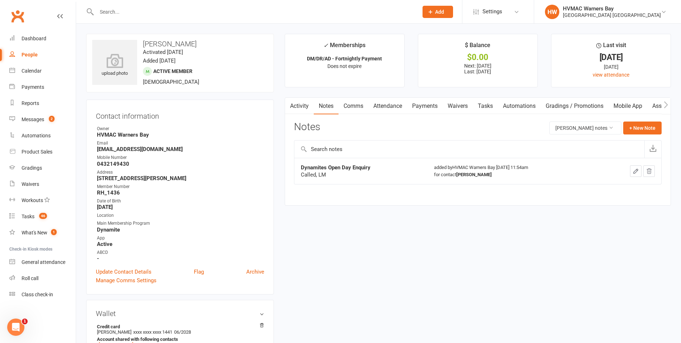
click at [449, 106] on link "Waivers" at bounding box center [458, 106] width 30 height 17
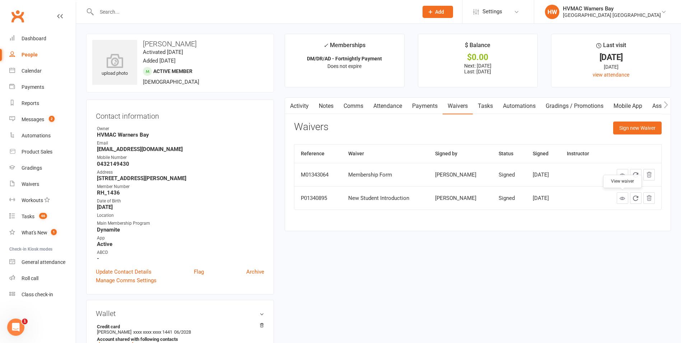
click at [622, 201] on link at bounding box center [622, 197] width 11 height 11
click at [22, 68] on div "Calendar" at bounding box center [32, 71] width 20 height 6
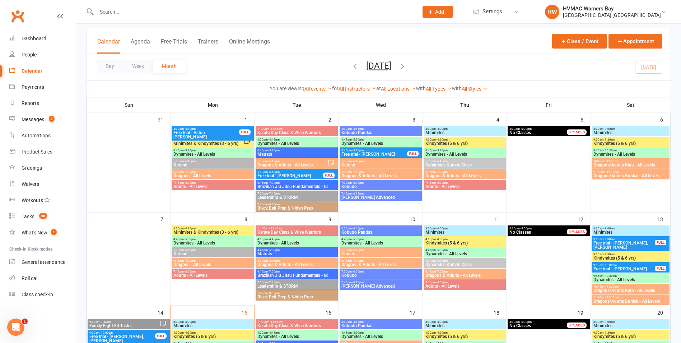
scroll to position [180, 0]
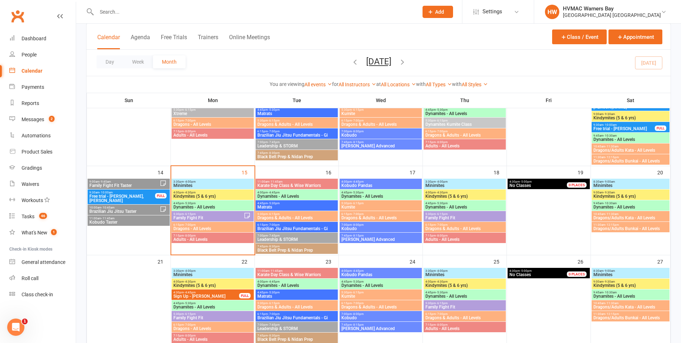
click at [224, 203] on span "4:45pm - 5:30pm" at bounding box center [212, 202] width 79 height 3
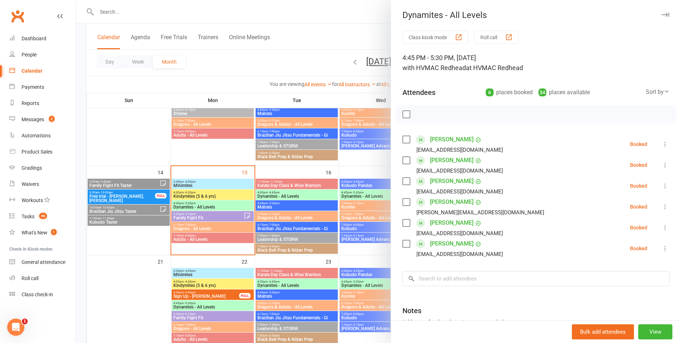
click at [224, 203] on div at bounding box center [378, 171] width 605 height 343
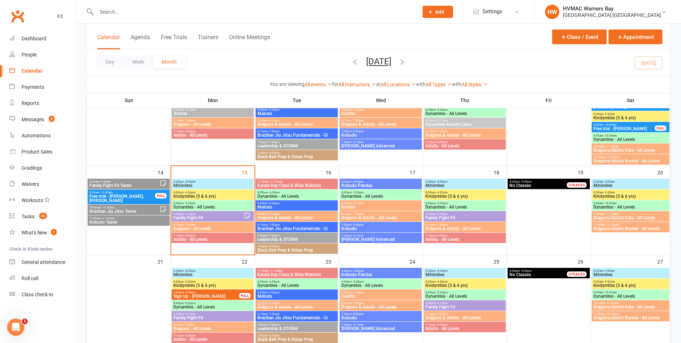
click at [222, 193] on span "4:00pm - 4:30pm" at bounding box center [212, 192] width 79 height 3
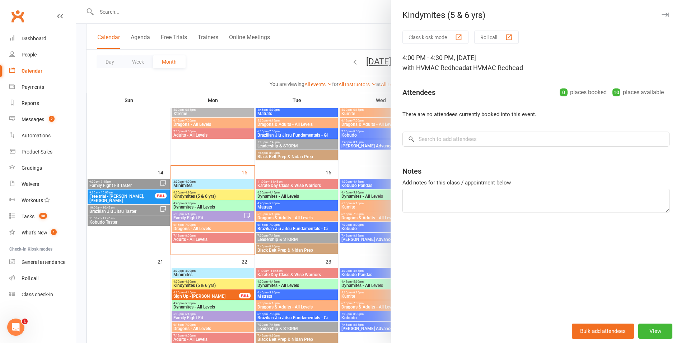
click at [222, 193] on div at bounding box center [378, 171] width 605 height 343
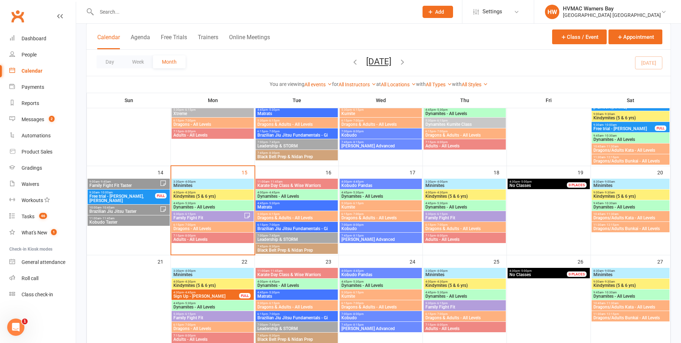
click at [214, 185] on span "Minimites" at bounding box center [212, 185] width 79 height 4
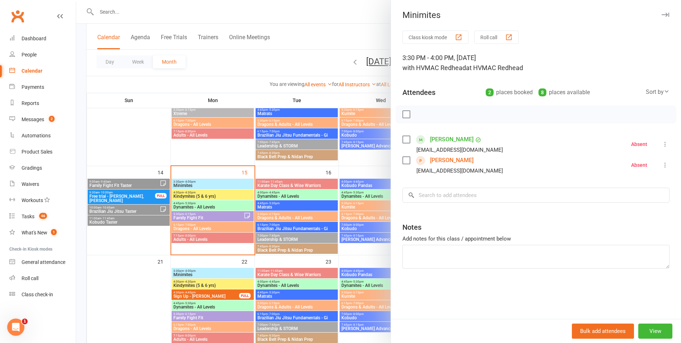
click at [214, 186] on div at bounding box center [378, 171] width 605 height 343
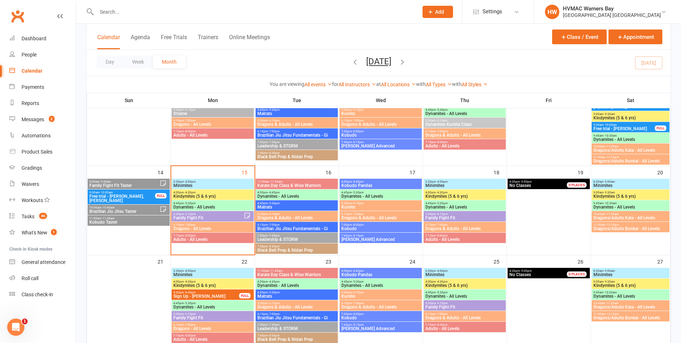
click at [230, 239] on span "Adults - All Levels" at bounding box center [212, 239] width 79 height 4
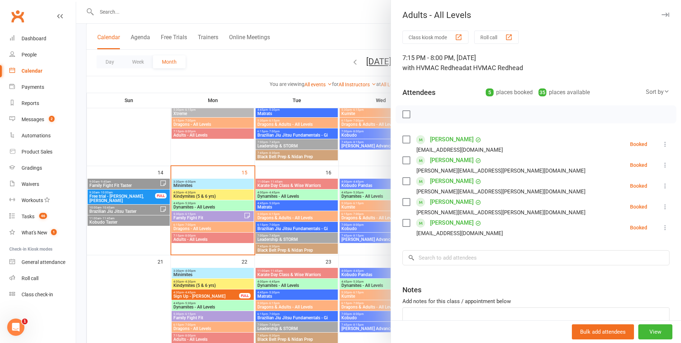
click at [216, 234] on div at bounding box center [378, 171] width 605 height 343
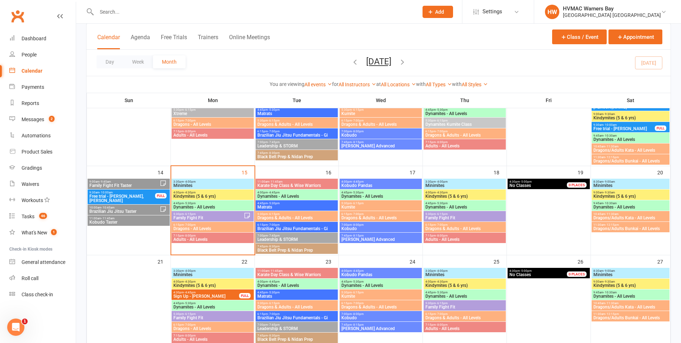
click at [217, 203] on span "4:45pm - 5:30pm" at bounding box center [212, 202] width 79 height 3
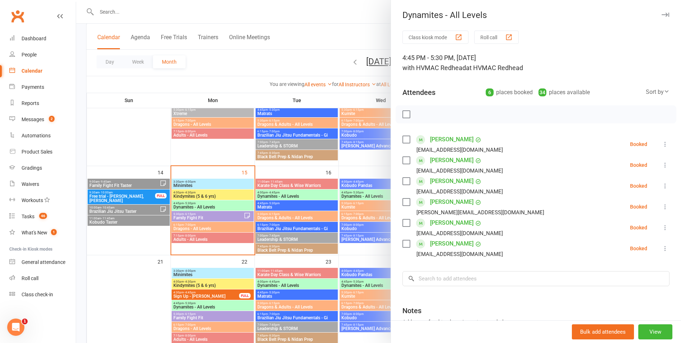
click at [216, 205] on div at bounding box center [378, 171] width 605 height 343
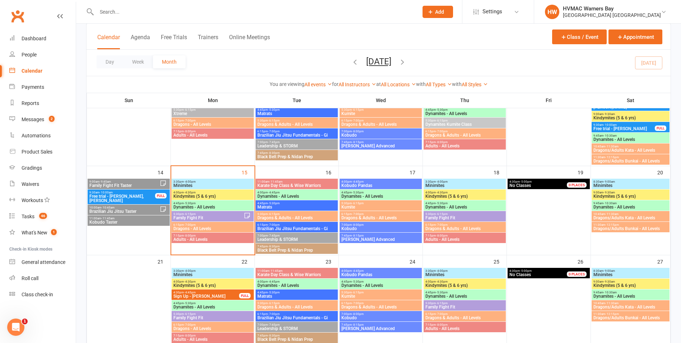
click at [228, 205] on span "Dynamites - All Levels" at bounding box center [212, 207] width 79 height 4
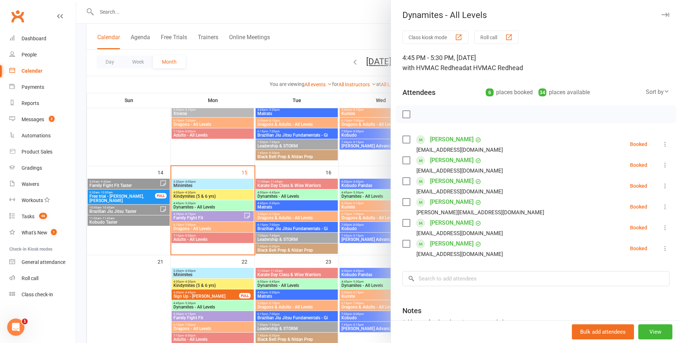
click at [226, 205] on div at bounding box center [378, 171] width 605 height 343
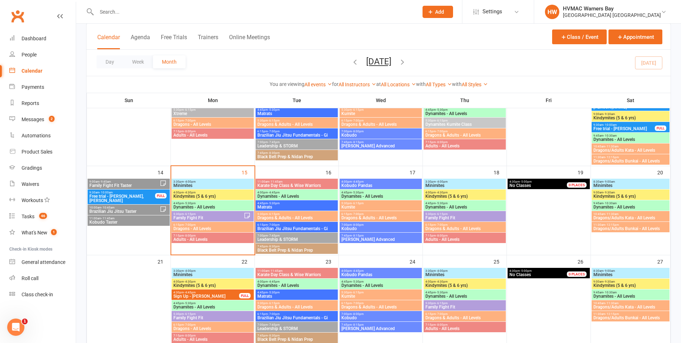
click at [278, 193] on span "- 4:45pm" at bounding box center [274, 192] width 12 height 3
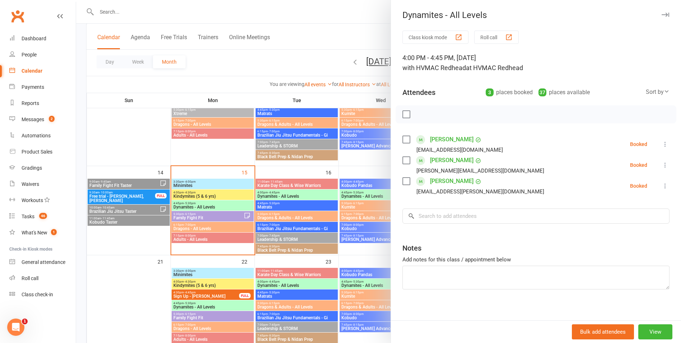
click at [278, 193] on div at bounding box center [378, 171] width 605 height 343
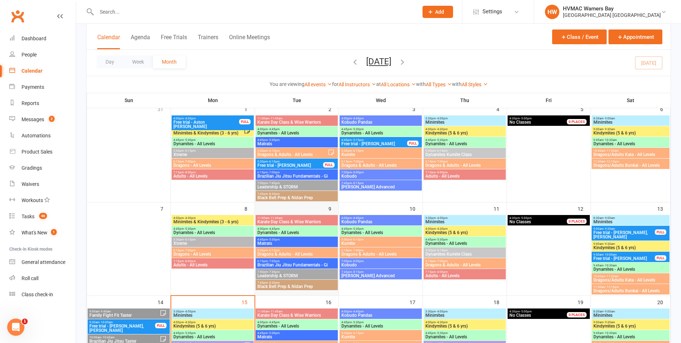
scroll to position [36, 0]
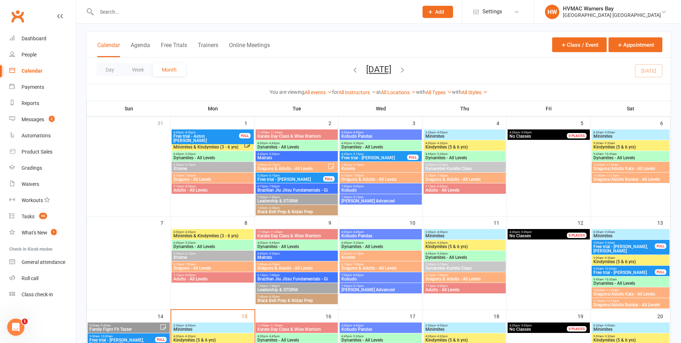
click at [283, 179] on span "Free trial - Willow Skelton" at bounding box center [290, 179] width 66 height 4
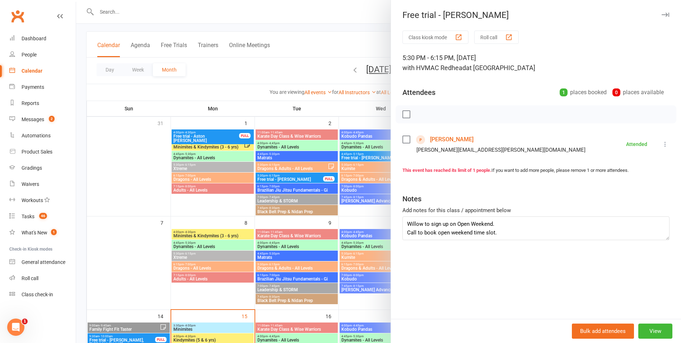
click at [295, 216] on div at bounding box center [378, 171] width 605 height 343
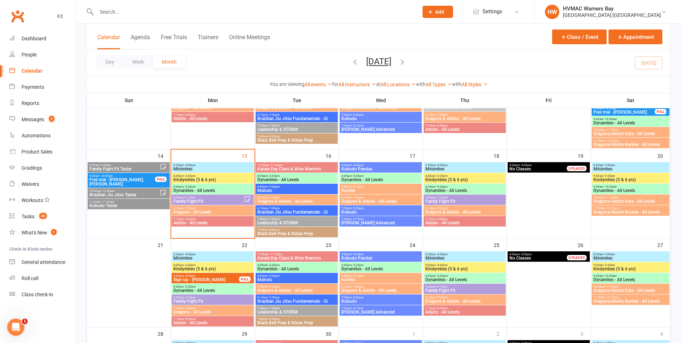
scroll to position [251, 0]
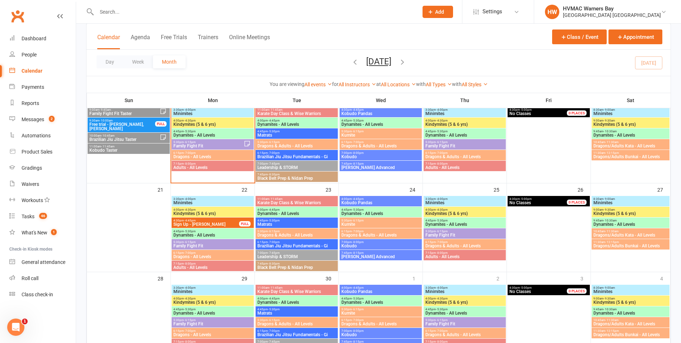
click at [212, 220] on span "4:30pm - 4:45pm" at bounding box center [206, 220] width 66 height 3
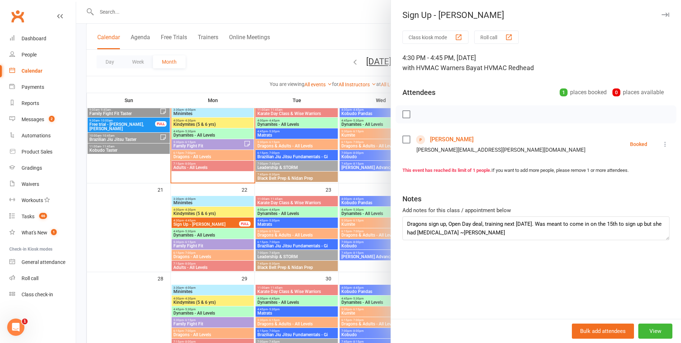
click at [441, 139] on link "Willow Skelton" at bounding box center [451, 139] width 43 height 11
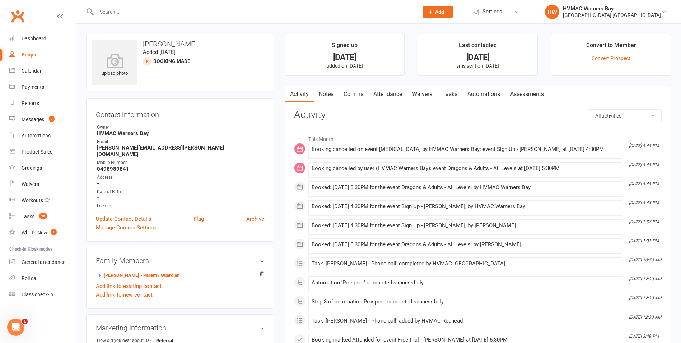
click at [326, 90] on link "Notes" at bounding box center [326, 94] width 25 height 17
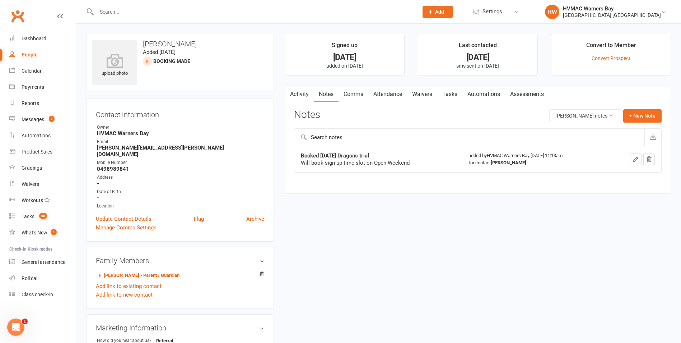
click at [426, 95] on link "Waivers" at bounding box center [422, 94] width 30 height 17
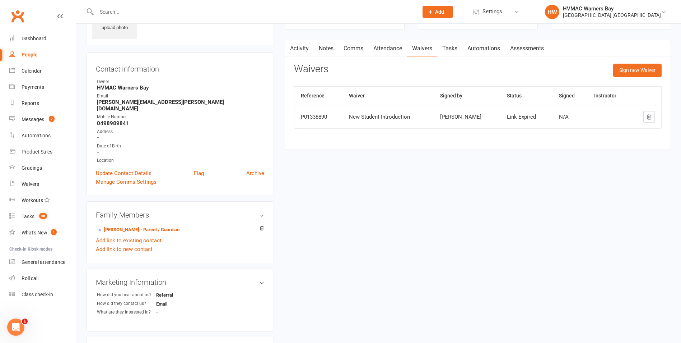
scroll to position [144, 0]
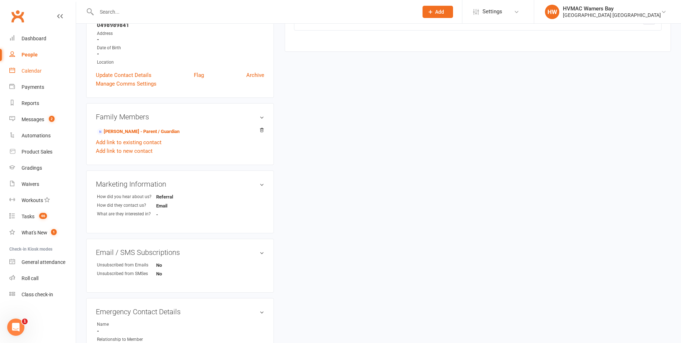
click at [33, 68] on div "Calendar" at bounding box center [32, 71] width 20 height 6
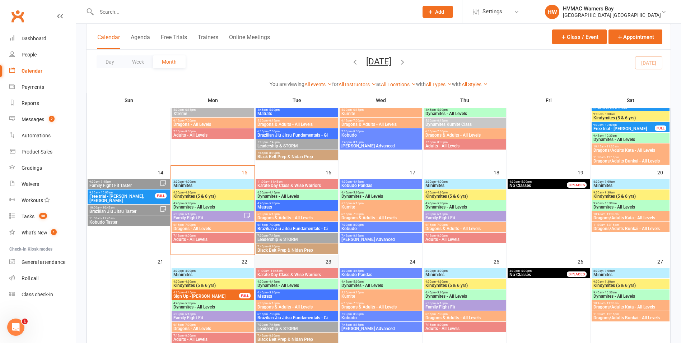
scroll to position [287, 0]
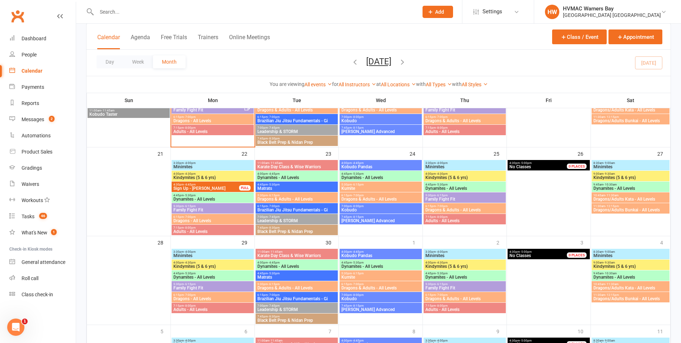
click at [214, 185] on span "4:30pm - 4:45pm" at bounding box center [206, 184] width 66 height 3
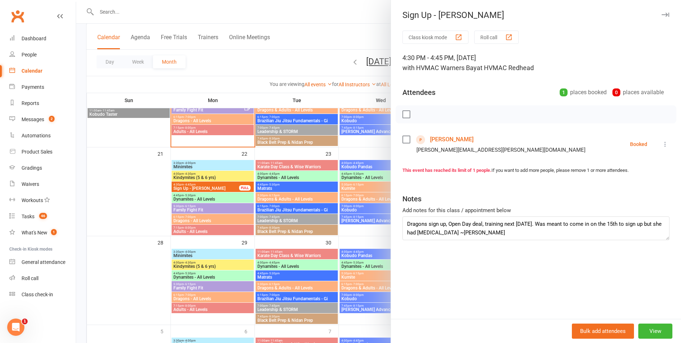
click at [297, 228] on div at bounding box center [378, 171] width 605 height 343
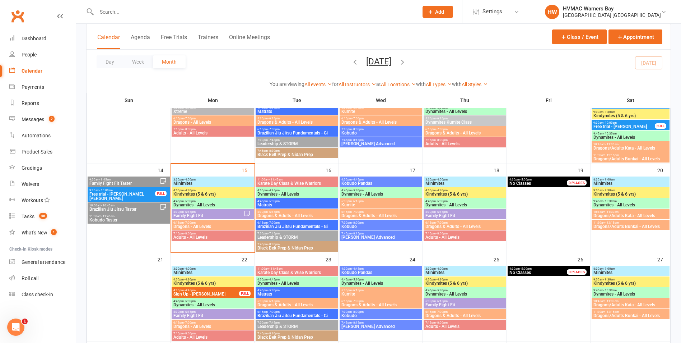
scroll to position [180, 0]
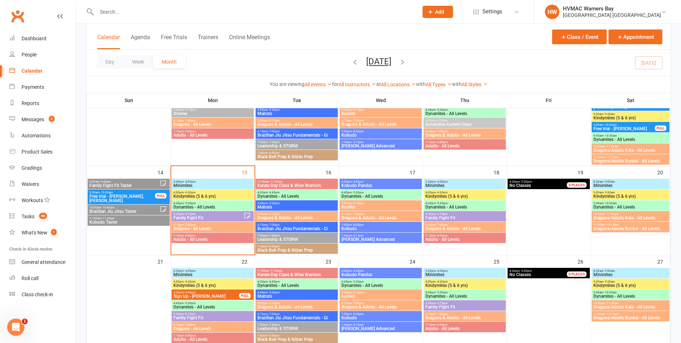
click at [215, 186] on span "Minimites" at bounding box center [212, 185] width 79 height 4
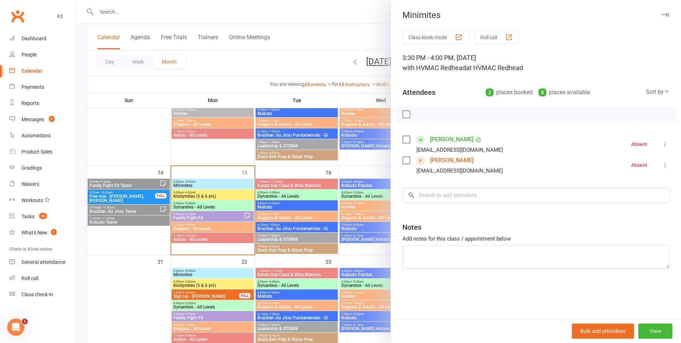
click at [215, 185] on div at bounding box center [378, 171] width 605 height 343
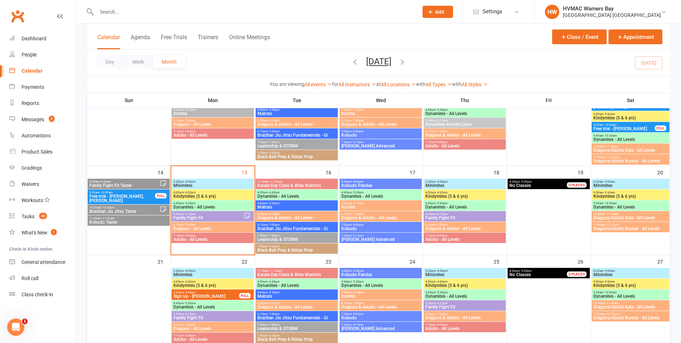
click at [218, 192] on span "4:00pm - 4:30pm" at bounding box center [212, 192] width 79 height 3
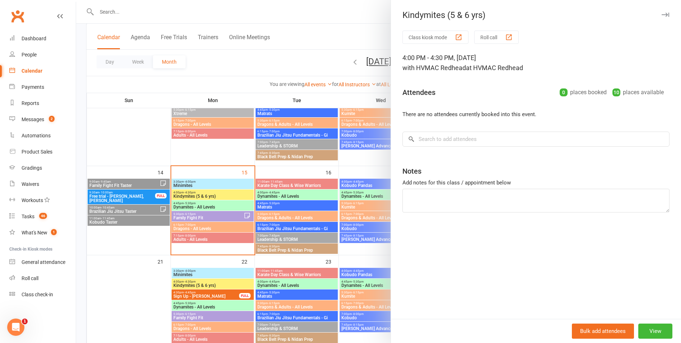
click at [218, 192] on div at bounding box center [378, 171] width 605 height 343
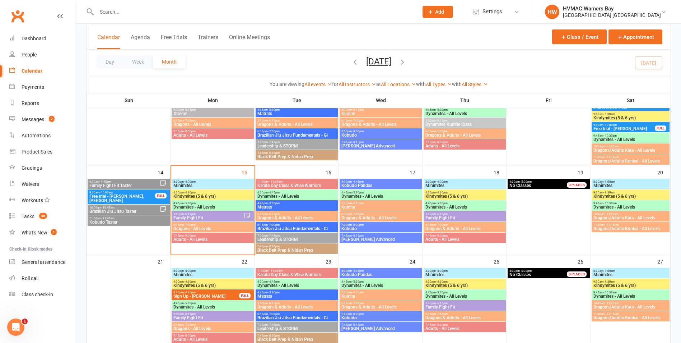
click at [196, 190] on div "4:00pm - 4:30pm Kindymites (5 & 6 yrs)" at bounding box center [213, 194] width 82 height 10
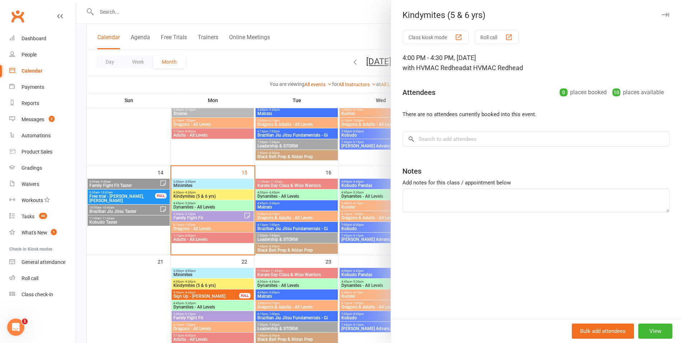
click at [240, 203] on div at bounding box center [378, 171] width 605 height 343
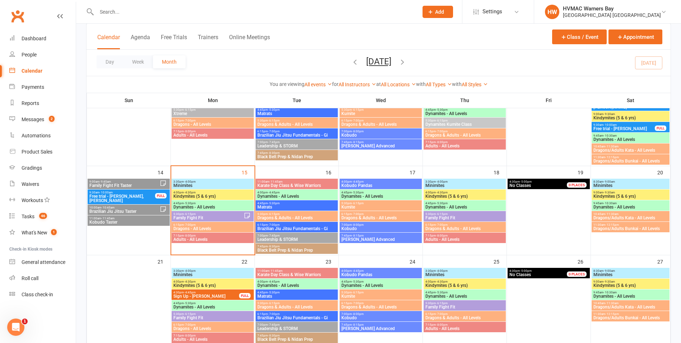
click at [222, 183] on span "Minimites" at bounding box center [212, 185] width 79 height 4
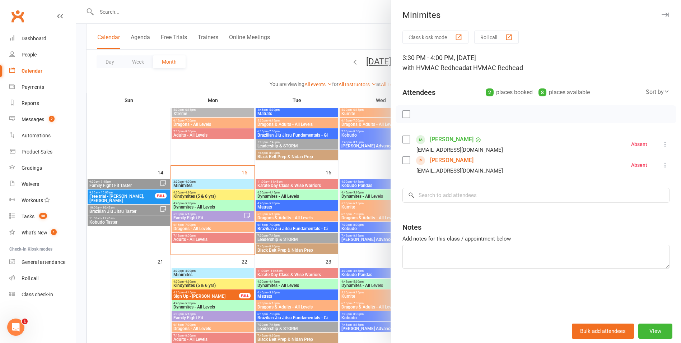
click at [223, 183] on div at bounding box center [378, 171] width 605 height 343
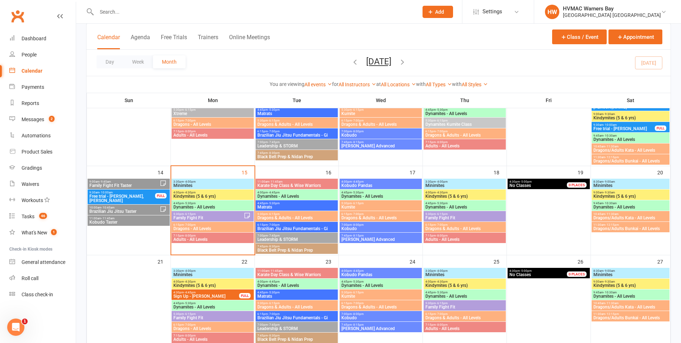
click at [226, 192] on span "4:00pm - 4:30pm" at bounding box center [212, 192] width 79 height 3
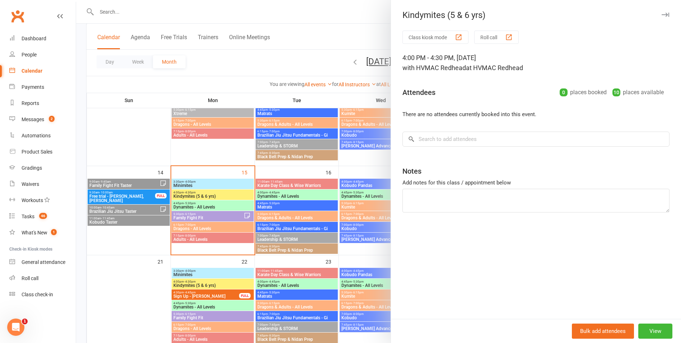
click at [226, 192] on div at bounding box center [378, 171] width 605 height 343
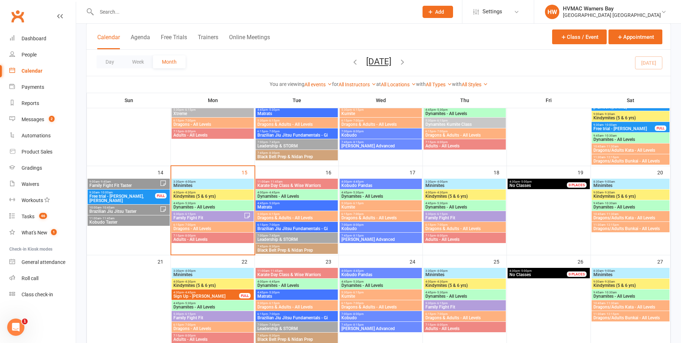
click at [217, 205] on span "Dynamites - All Levels" at bounding box center [212, 207] width 79 height 4
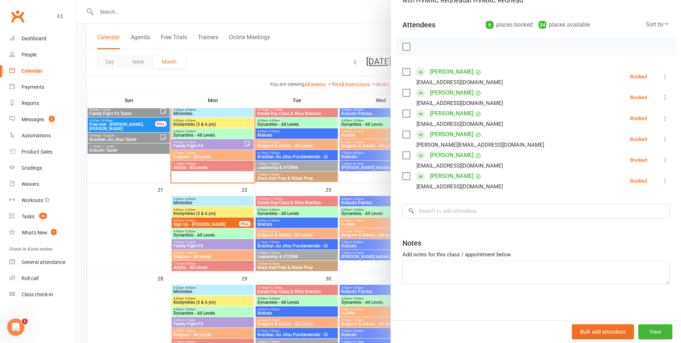
scroll to position [144, 0]
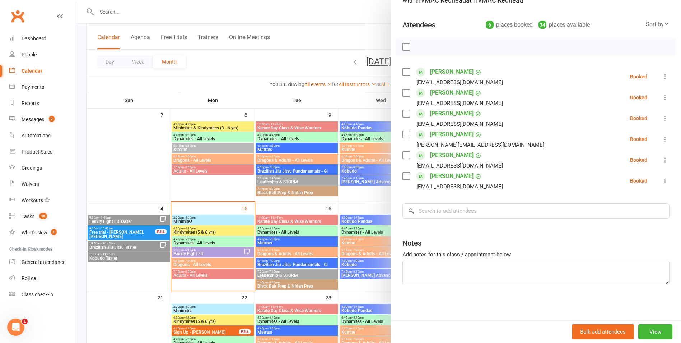
click at [241, 231] on div at bounding box center [378, 171] width 605 height 343
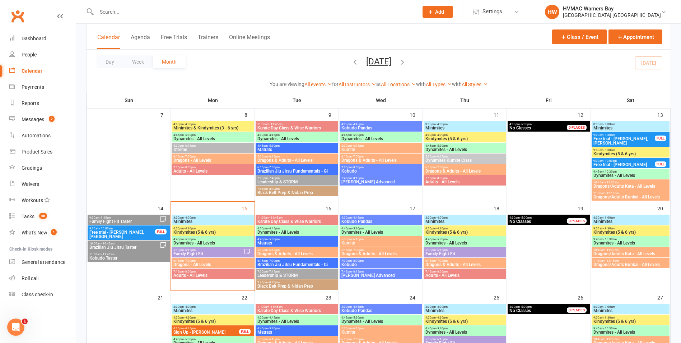
click at [310, 16] on input "text" at bounding box center [253, 12] width 319 height 10
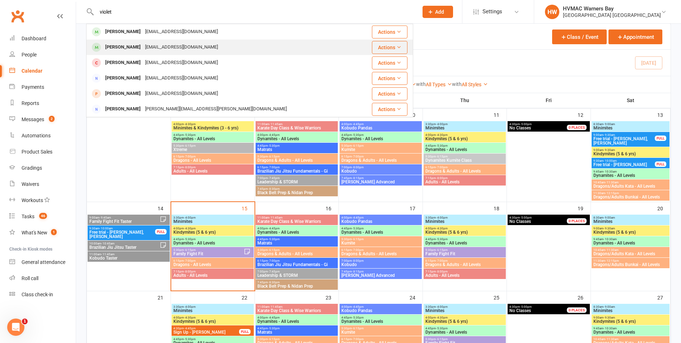
type input "violet"
click at [207, 40] on div "Violet Harmer siannaharmer10@icloud.com" at bounding box center [222, 47] width 271 height 15
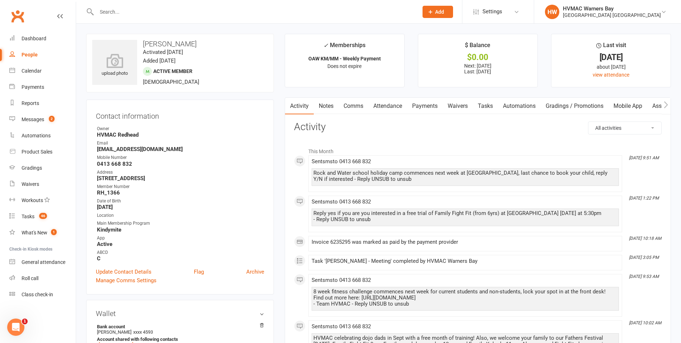
click at [462, 105] on link "Waivers" at bounding box center [458, 106] width 30 height 17
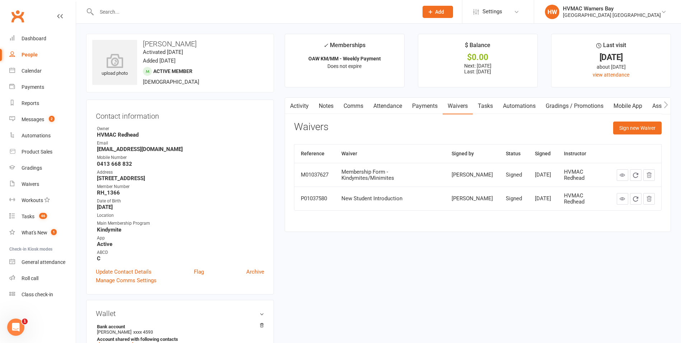
drag, startPoint x: 300, startPoint y: 105, endPoint x: 324, endPoint y: 118, distance: 26.7
click at [301, 105] on link "Activity" at bounding box center [299, 106] width 29 height 17
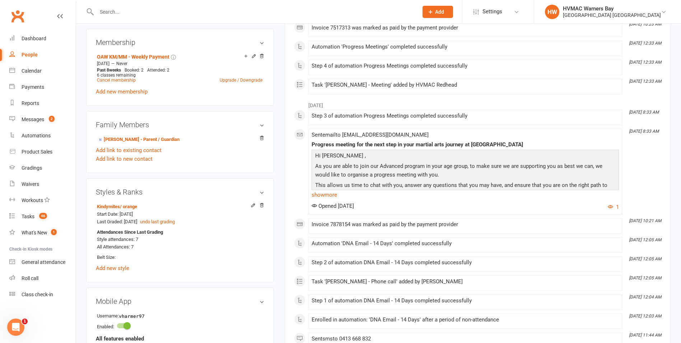
scroll to position [251, 0]
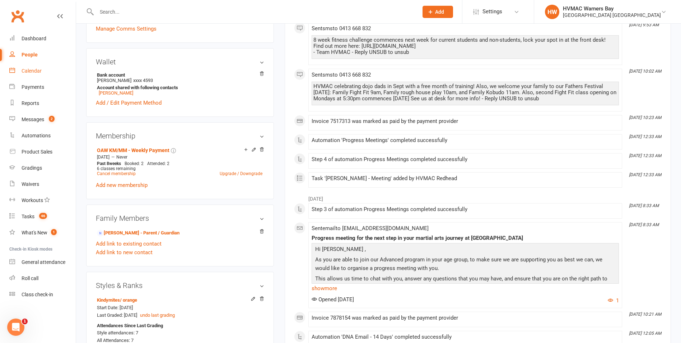
click at [29, 71] on div "Calendar" at bounding box center [32, 71] width 20 height 6
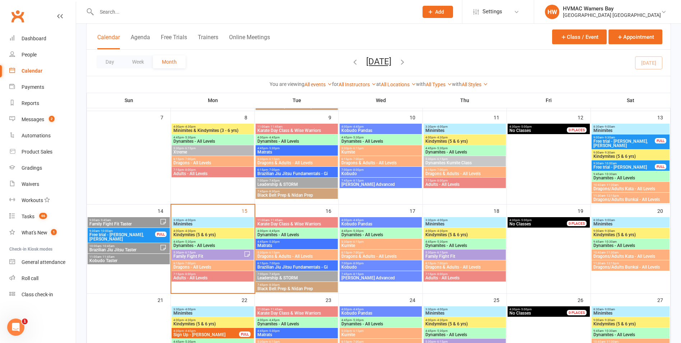
scroll to position [144, 0]
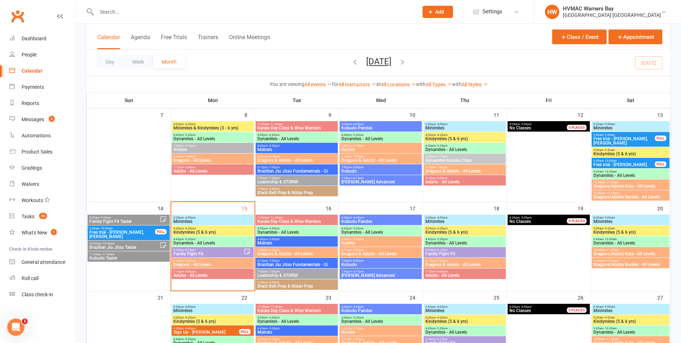
click at [227, 251] on span "5:30pm - 6:15pm" at bounding box center [208, 249] width 71 height 3
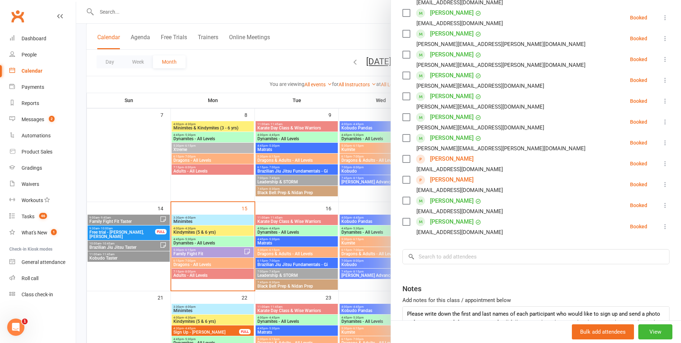
scroll to position [379, 0]
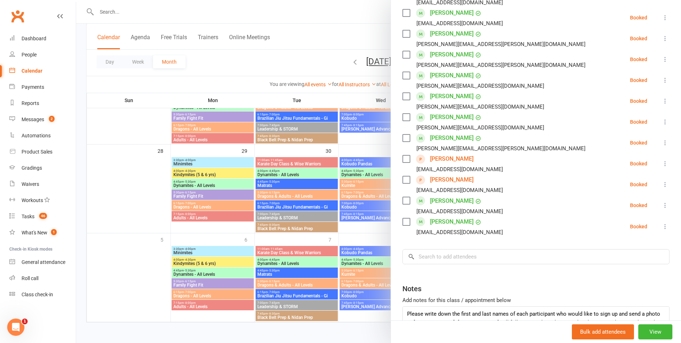
drag, startPoint x: 221, startPoint y: 161, endPoint x: 218, endPoint y: 173, distance: 12.5
click at [221, 162] on div at bounding box center [378, 171] width 605 height 343
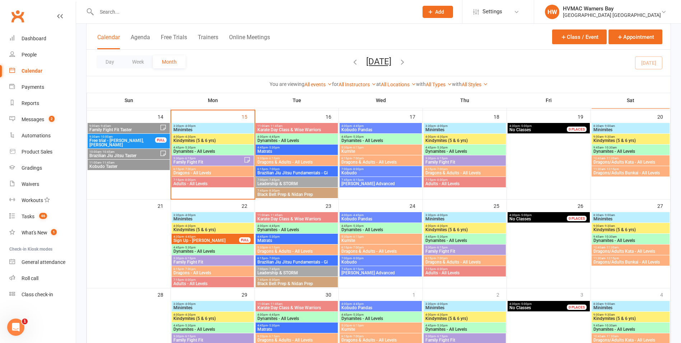
scroll to position [199, 0]
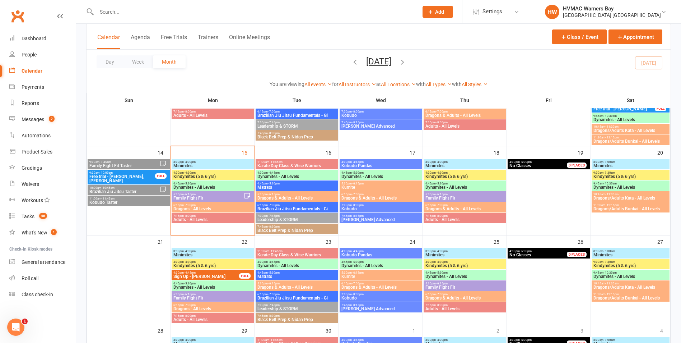
click at [210, 194] on span "5:30pm - 6:15pm" at bounding box center [208, 194] width 71 height 3
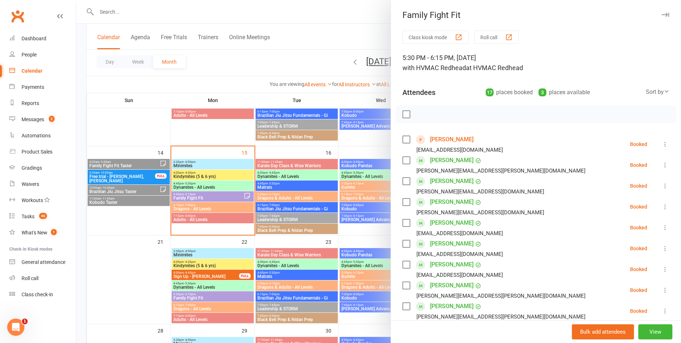
click at [282, 226] on div at bounding box center [378, 171] width 605 height 343
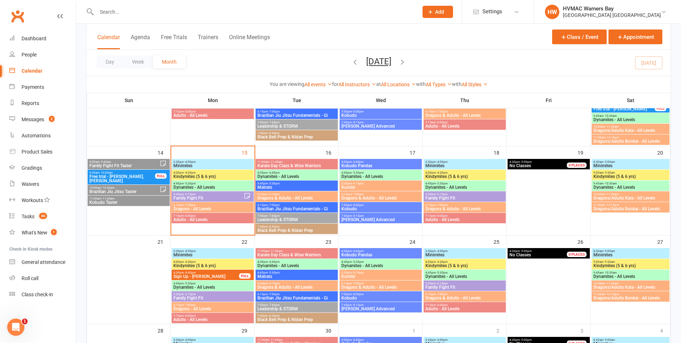
click at [198, 184] on span "4:45pm - 5:30pm" at bounding box center [212, 183] width 79 height 3
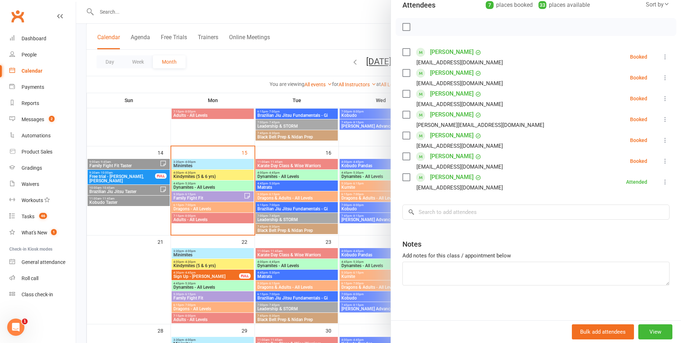
scroll to position [88, 0]
click at [473, 210] on input "search" at bounding box center [536, 210] width 267 height 15
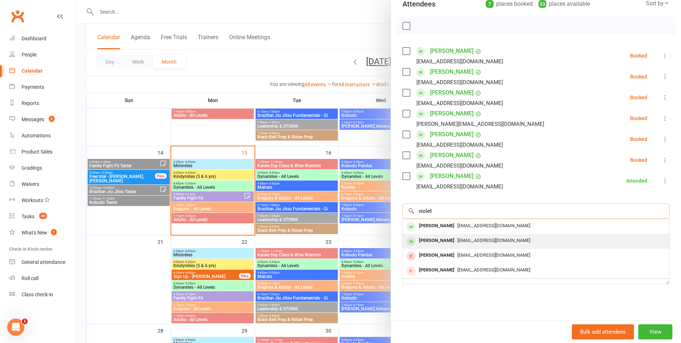
type input "violet"
click at [470, 239] on span "siannaharmer10@icloud.com" at bounding box center [494, 239] width 73 height 5
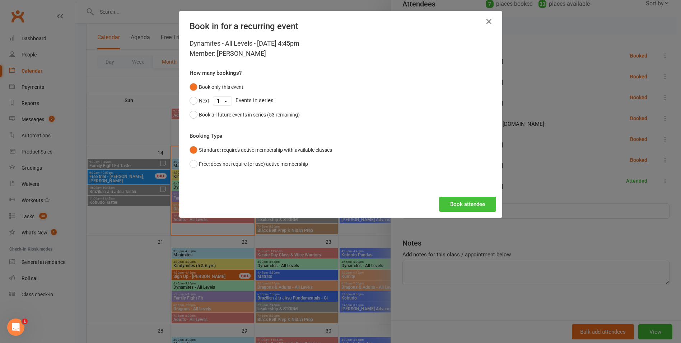
click at [463, 199] on button "Book attendee" at bounding box center [467, 203] width 57 height 15
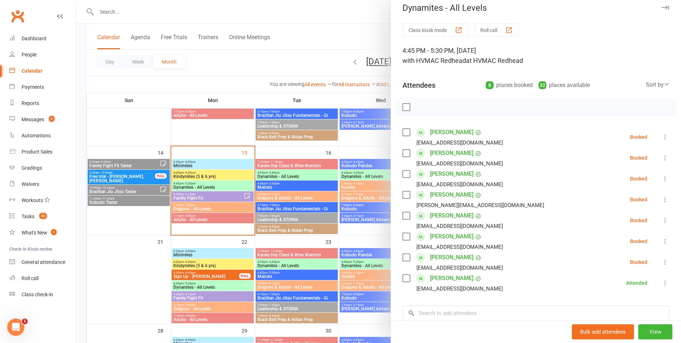
scroll to position [0, 0]
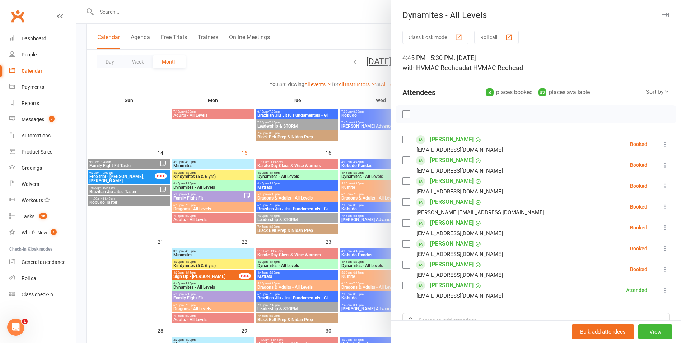
click at [317, 209] on div at bounding box center [378, 171] width 605 height 343
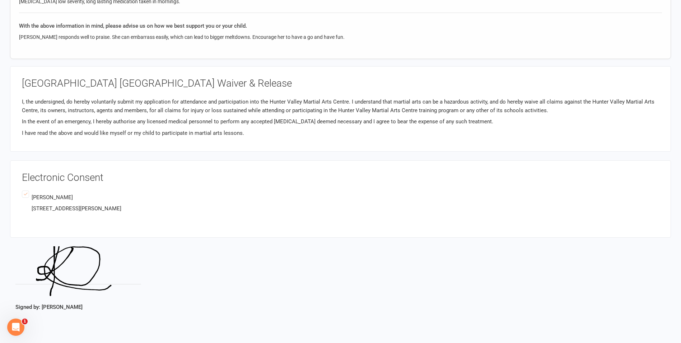
scroll to position [1185, 0]
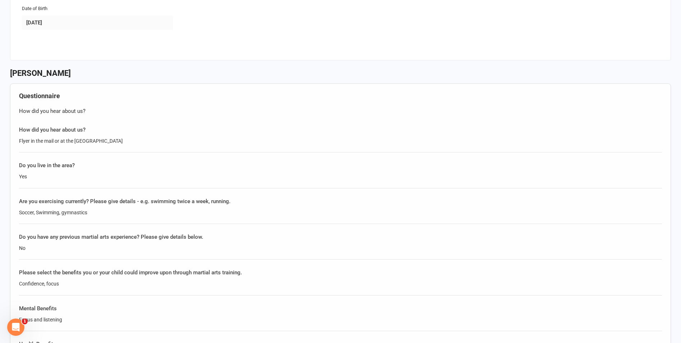
scroll to position [539, 0]
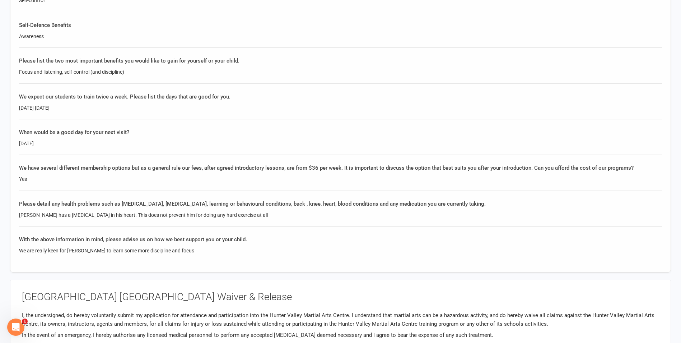
scroll to position [934, 0]
